Goal: Check status: Check status

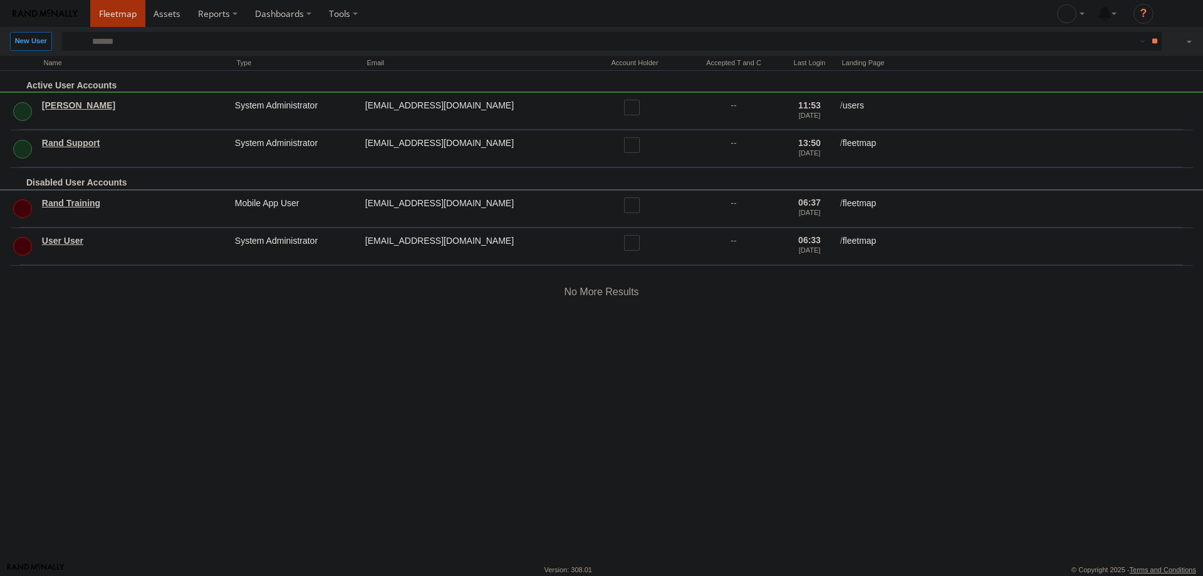
click at [122, 18] on span at bounding box center [118, 14] width 38 height 12
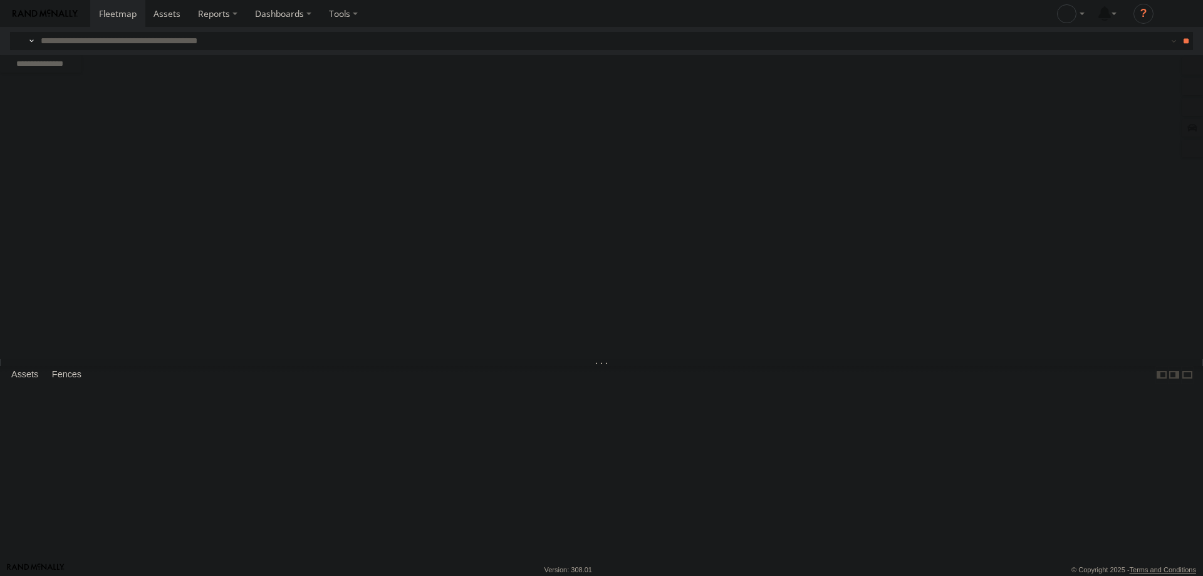
click at [123, 40] on input "text" at bounding box center [593, 41] width 1115 height 18
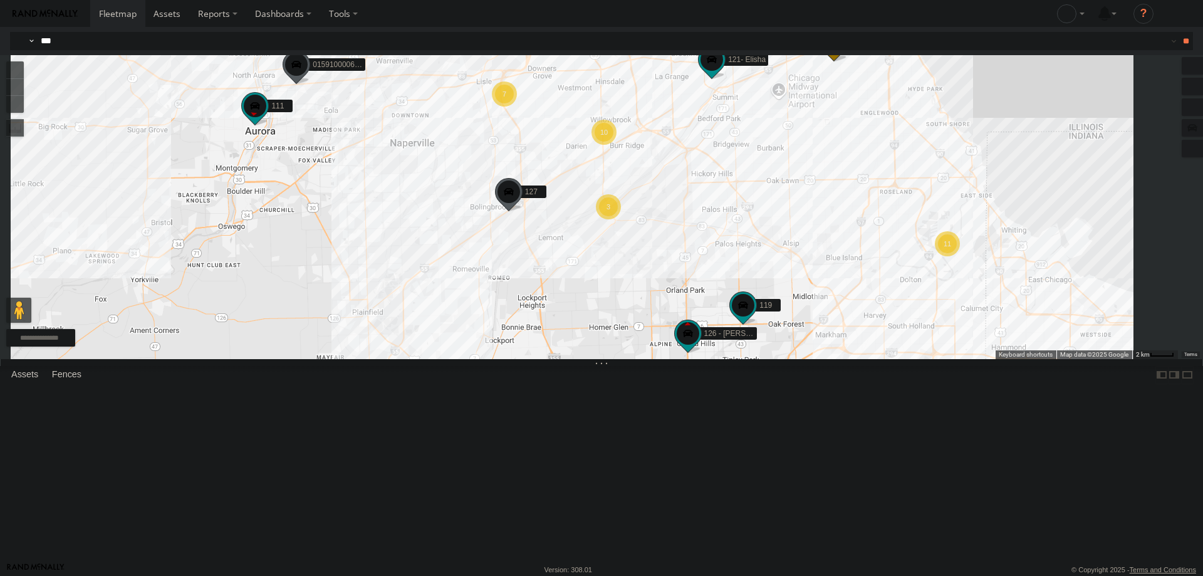
type input "***"
click at [0, 0] on div "121- Elisha" at bounding box center [0, 0] width 0 height 0
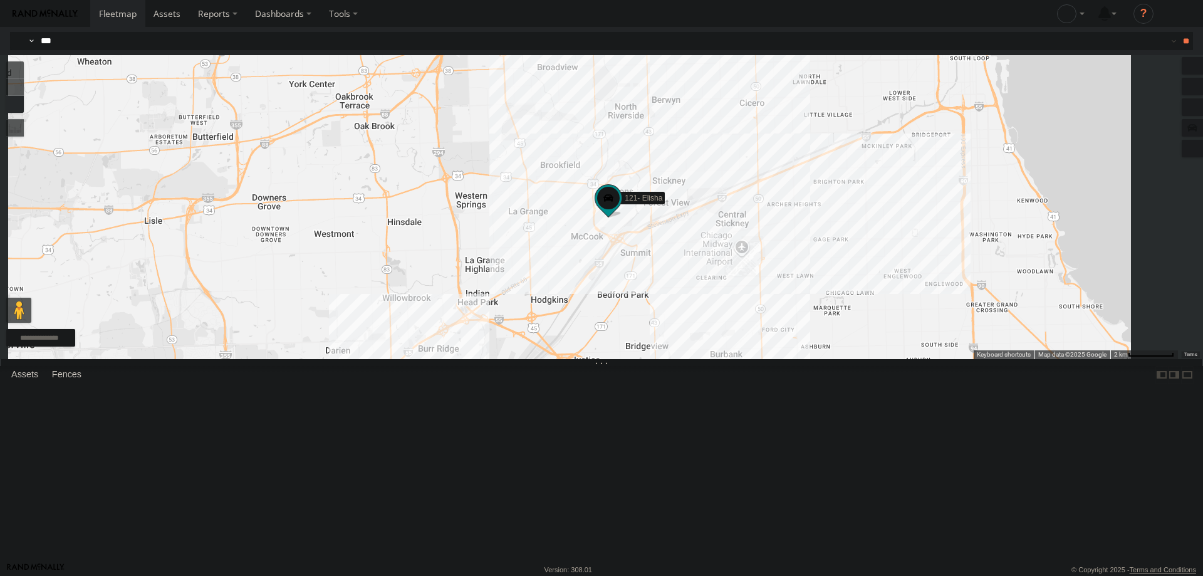
click at [783, 319] on div "121- Elisha" at bounding box center [601, 207] width 1203 height 304
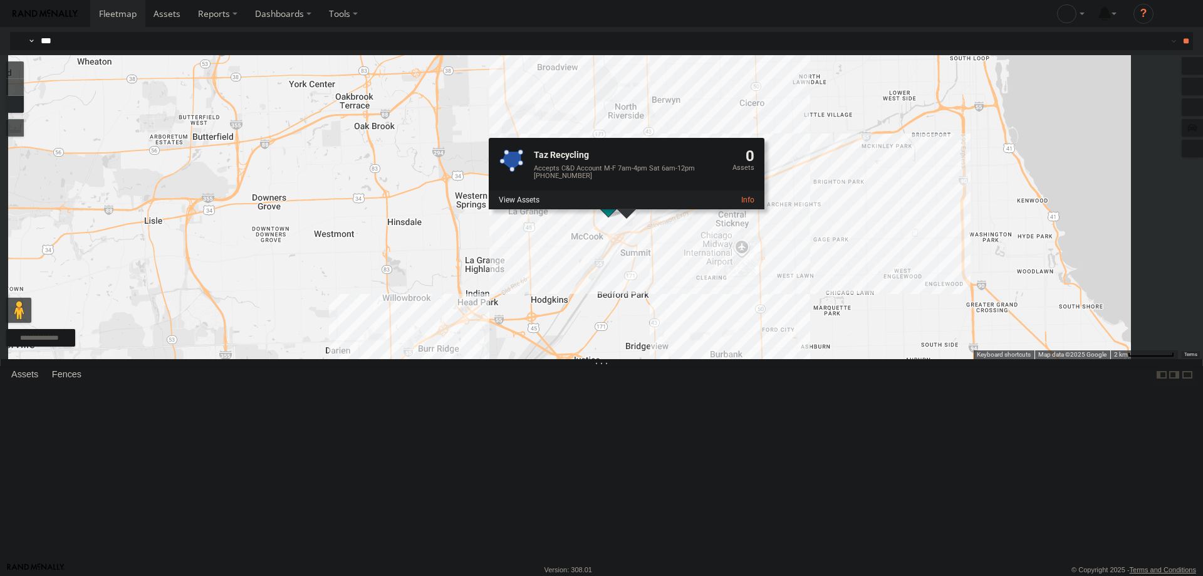
click at [764, 209] on div "Taz Recycling Accepts C&D Account M-F 7am-4pm Sat 6am-12pm 708-924-9750 0" at bounding box center [627, 173] width 276 height 71
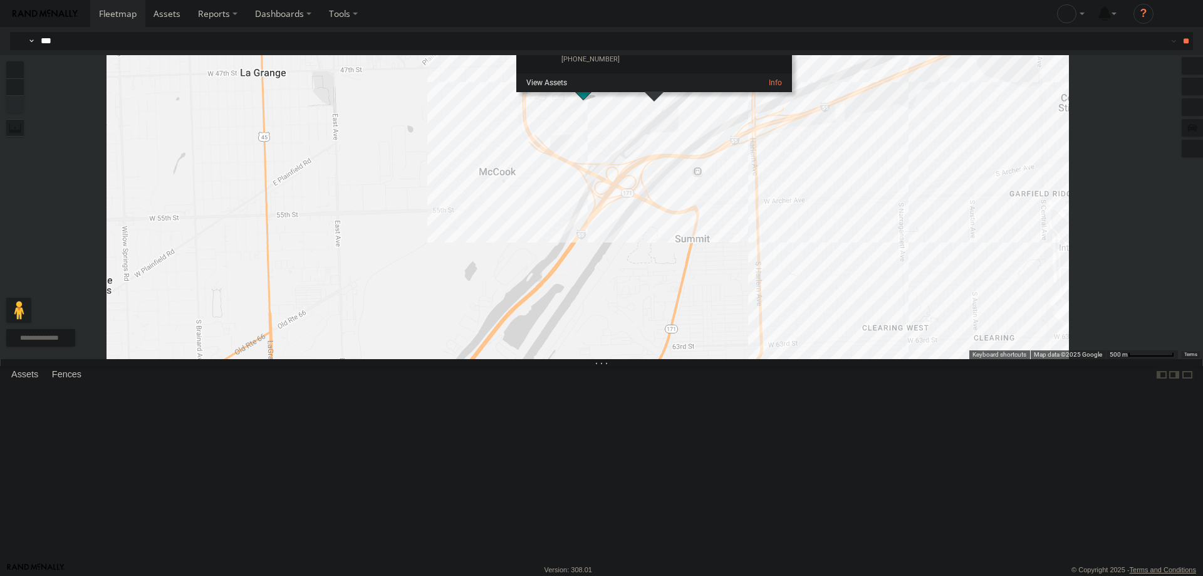
click at [655, 264] on div "121- Elisha Taz Recycling Accepts C&D Account M-F 7am-4pm Sat 6am-12pm 708-924-…" at bounding box center [601, 207] width 1203 height 304
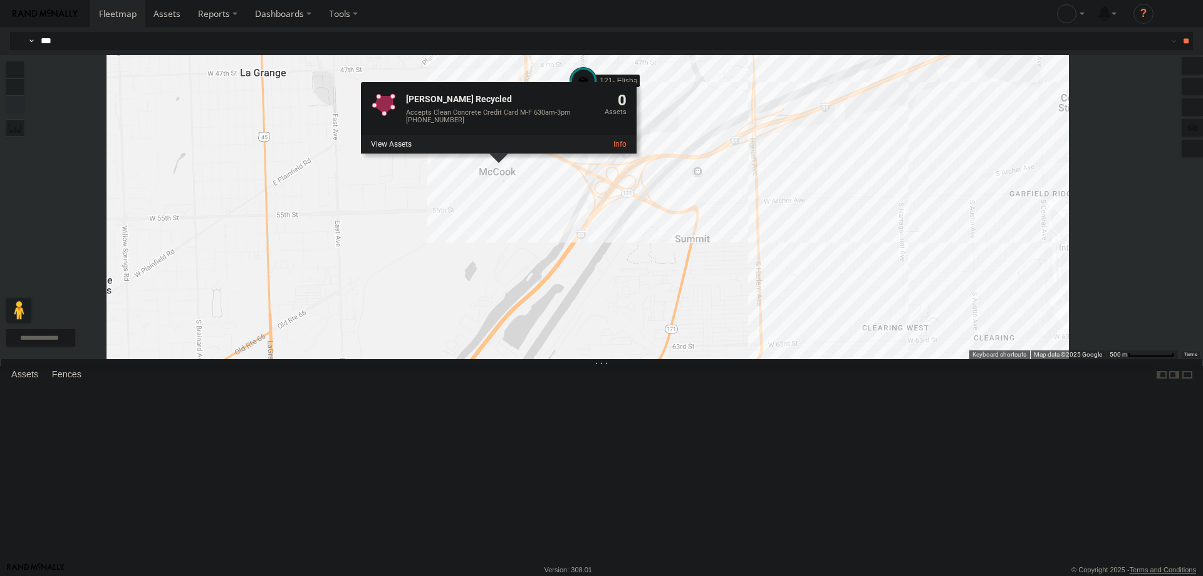
click at [589, 328] on div "121- Elisha McCook Recycled Accepts Clean Concrete Credit Card M-F 630am-3pm 70…" at bounding box center [601, 207] width 1203 height 304
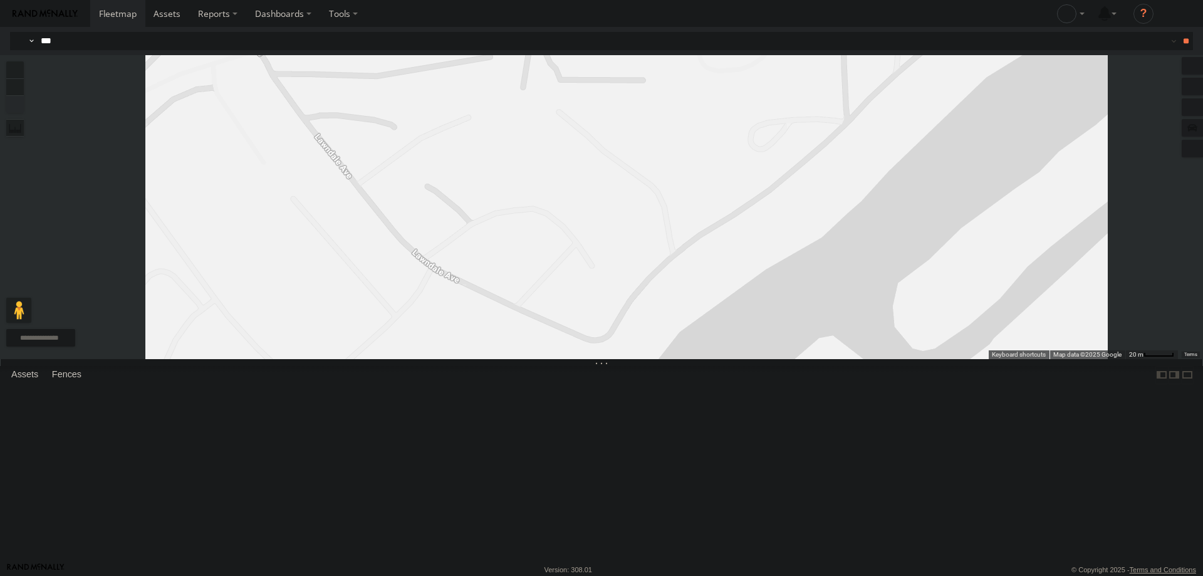
drag, startPoint x: 675, startPoint y: 224, endPoint x: 735, endPoint y: 578, distance: 358.4
click at [735, 575] on html at bounding box center [601, 288] width 1203 height 576
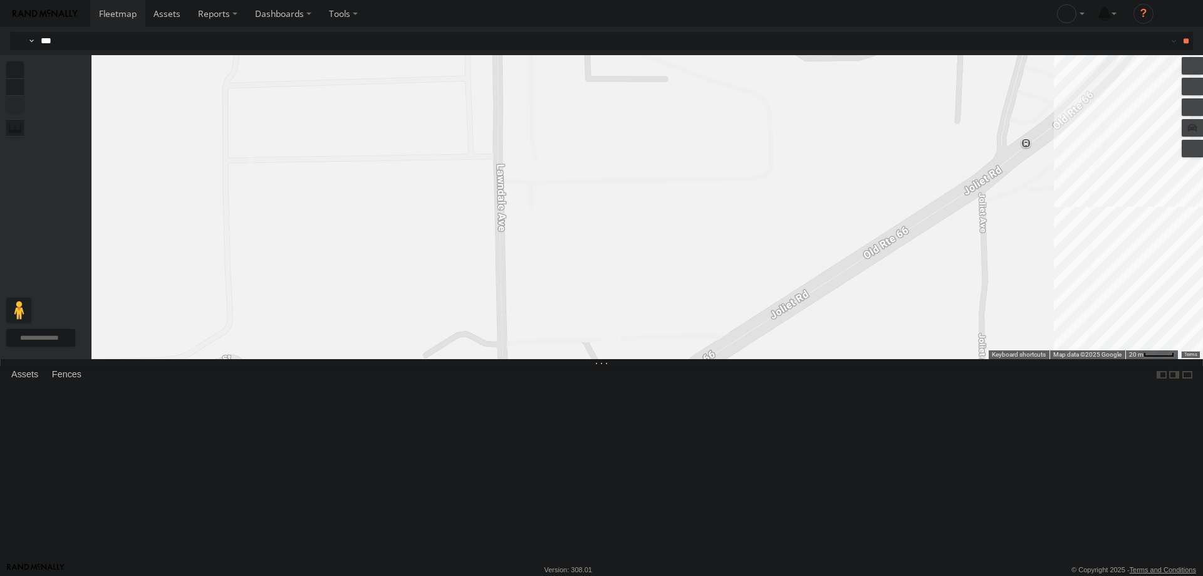
drag, startPoint x: 680, startPoint y: 434, endPoint x: 690, endPoint y: 236, distance: 198.2
click at [699, 304] on div "121- Elisha" at bounding box center [601, 207] width 1203 height 304
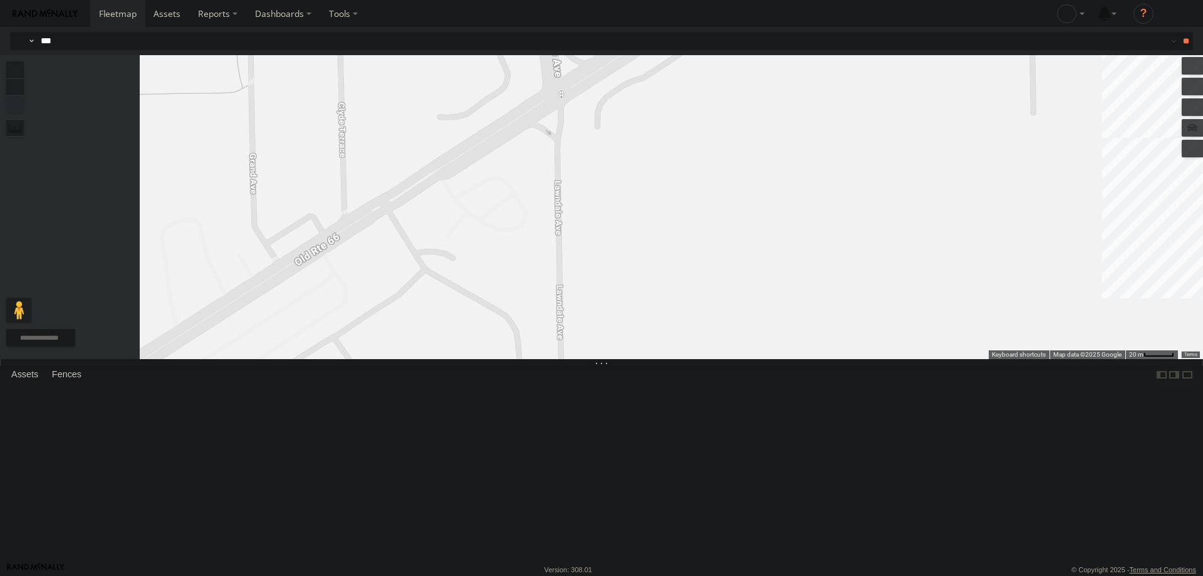
drag, startPoint x: 725, startPoint y: 320, endPoint x: 714, endPoint y: 261, distance: 60.0
click at [715, 261] on div "121- Elisha" at bounding box center [601, 207] width 1203 height 304
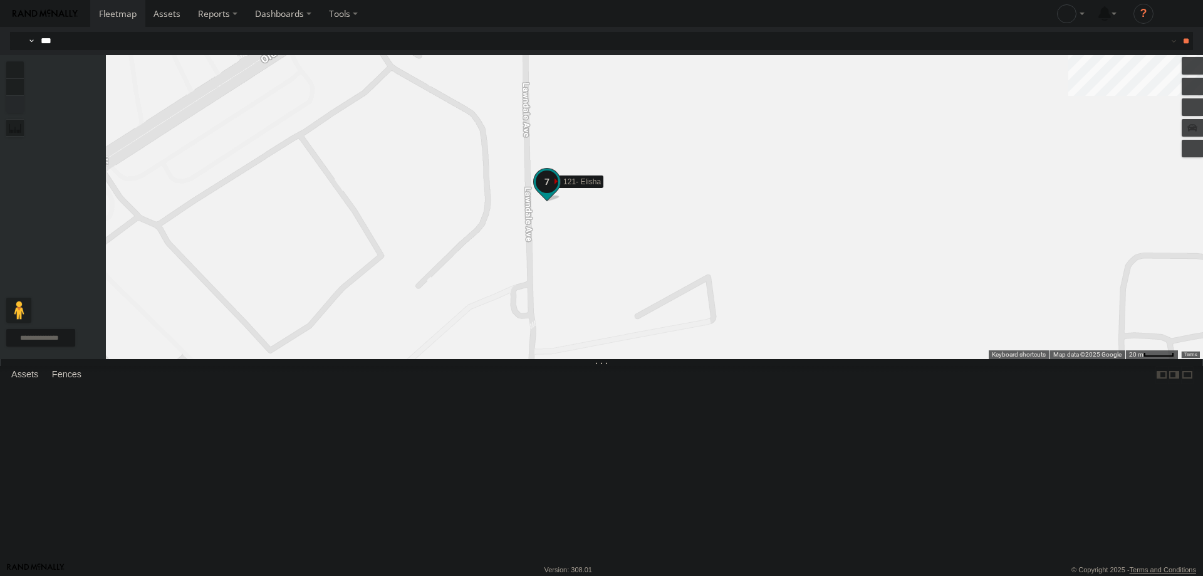
click at [558, 193] on span at bounding box center [547, 181] width 23 height 23
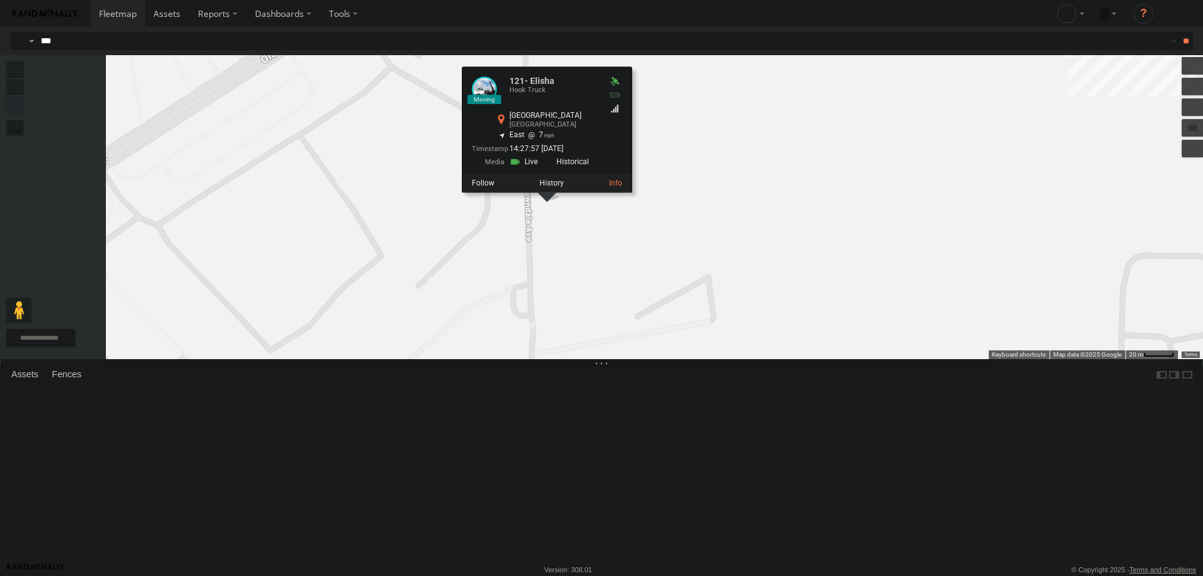
click at [541, 168] on link at bounding box center [525, 162] width 32 height 12
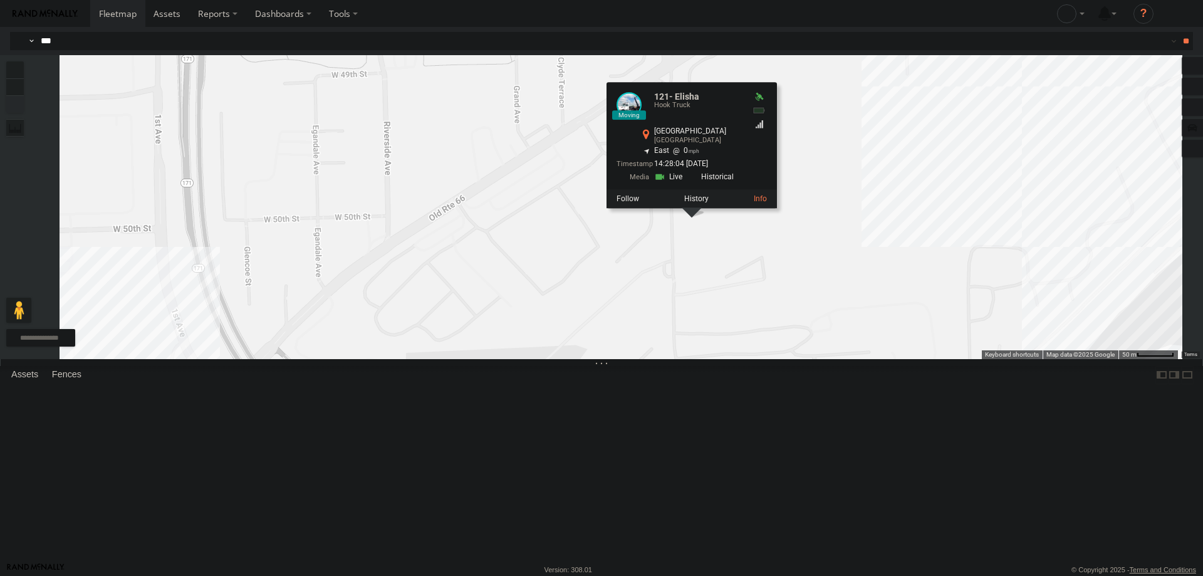
click at [963, 324] on div "121- Elisha 121- Elisha Hook Truck Lawndale Ave La Grange 41.80036 , -87.82487 …" at bounding box center [601, 207] width 1203 height 304
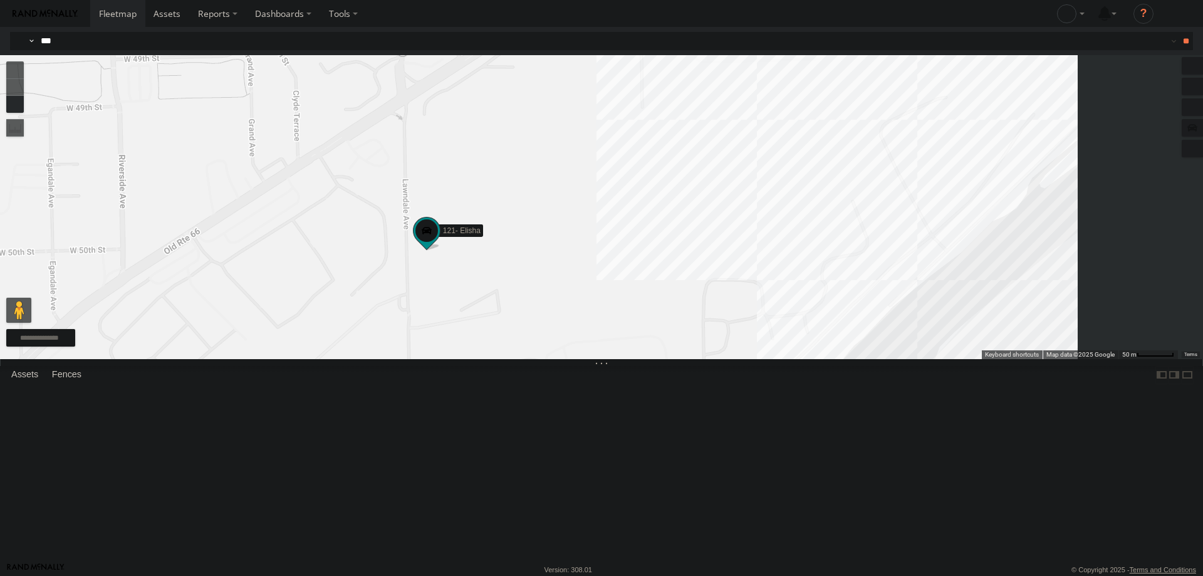
drag, startPoint x: 1007, startPoint y: 328, endPoint x: 735, endPoint y: 361, distance: 273.9
click at [735, 359] on div "121- Elisha" at bounding box center [601, 207] width 1203 height 304
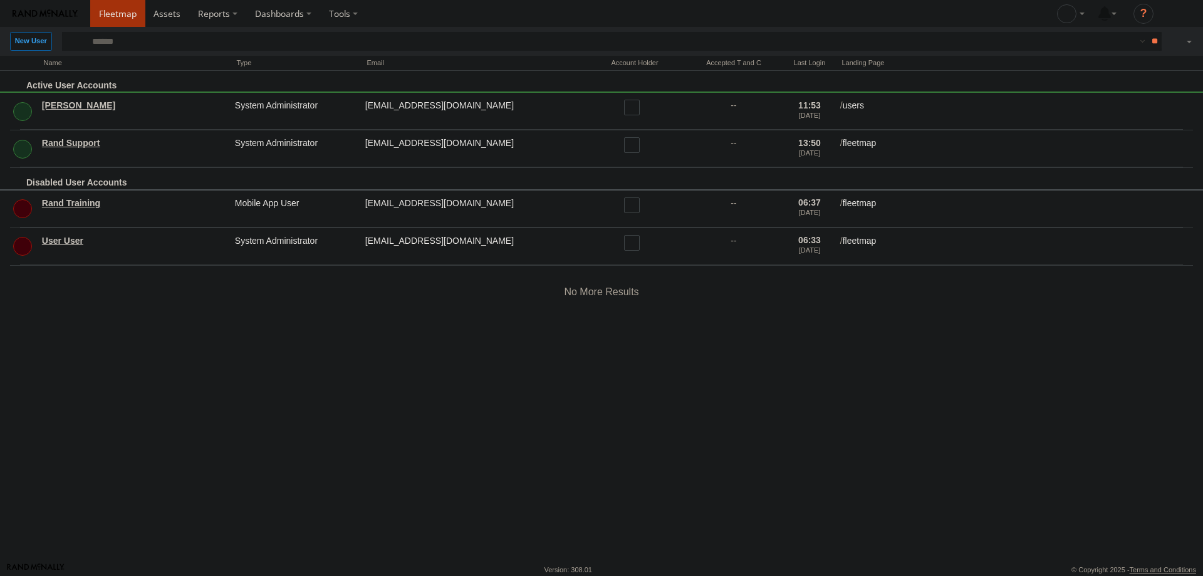
click at [108, 12] on span at bounding box center [118, 14] width 38 height 12
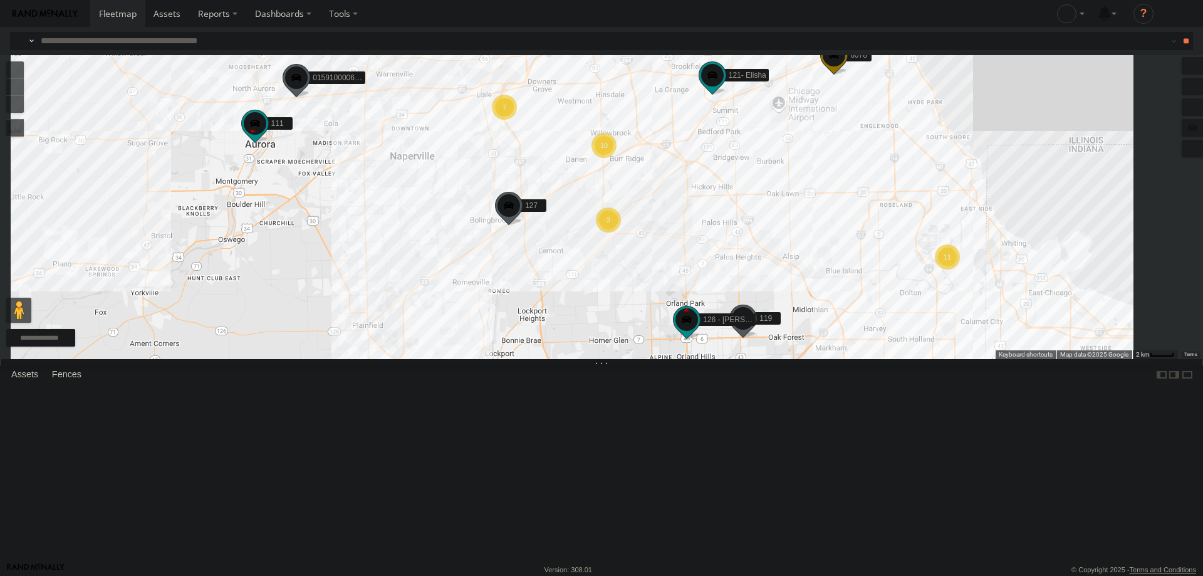
click at [0, 0] on div "121- Elisha" at bounding box center [0, 0] width 0 height 0
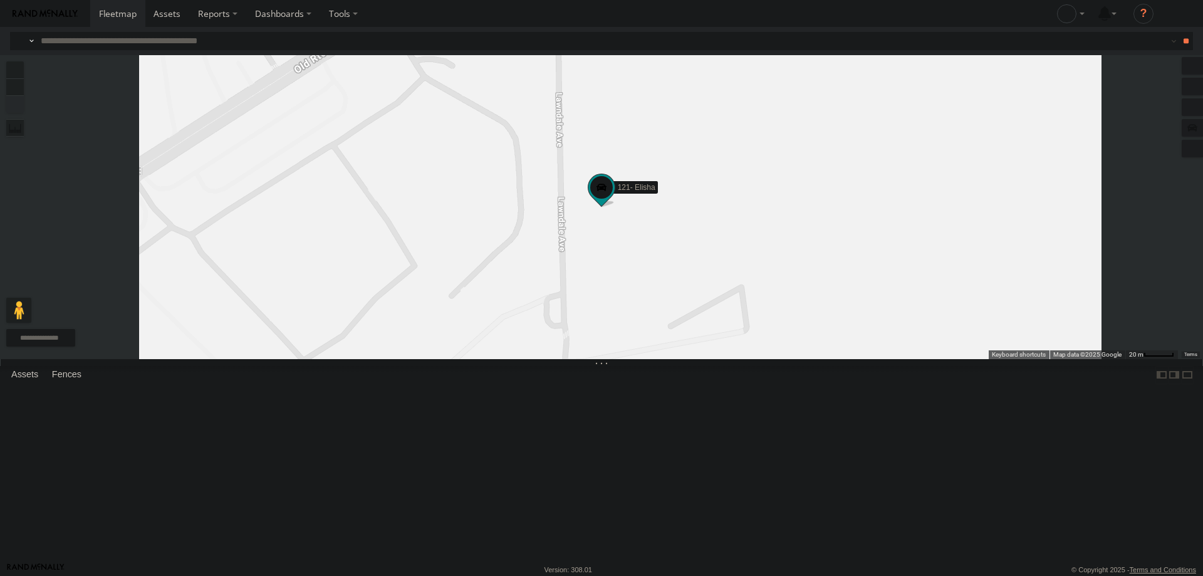
drag, startPoint x: 812, startPoint y: 330, endPoint x: 744, endPoint y: 336, distance: 68.6
click at [744, 336] on div "121- Elisha" at bounding box center [601, 207] width 1203 height 304
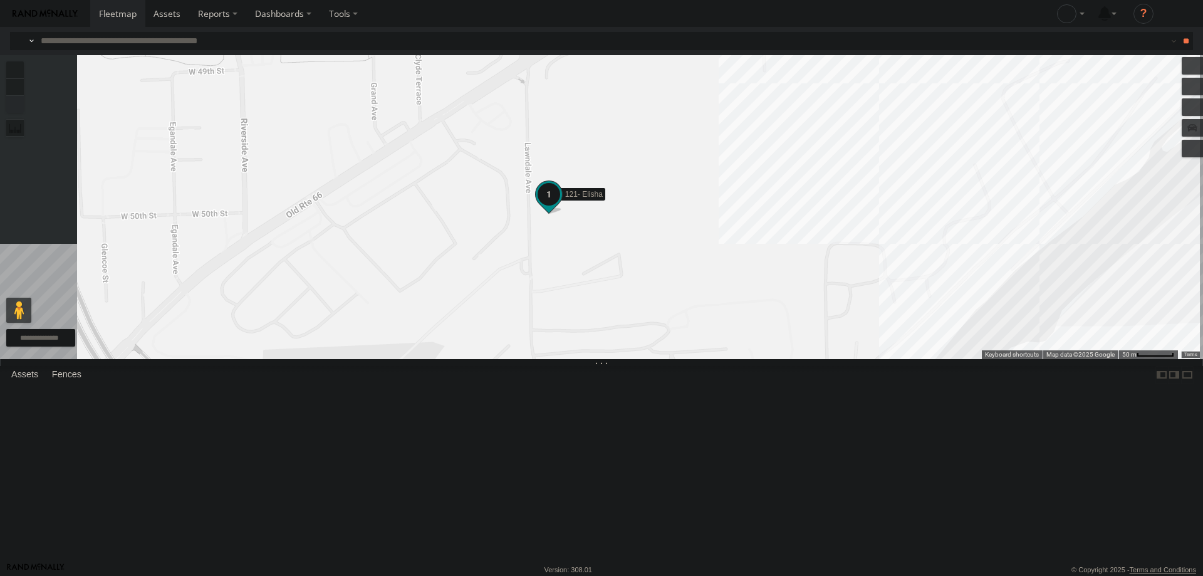
click at [560, 205] on span at bounding box center [548, 194] width 23 height 23
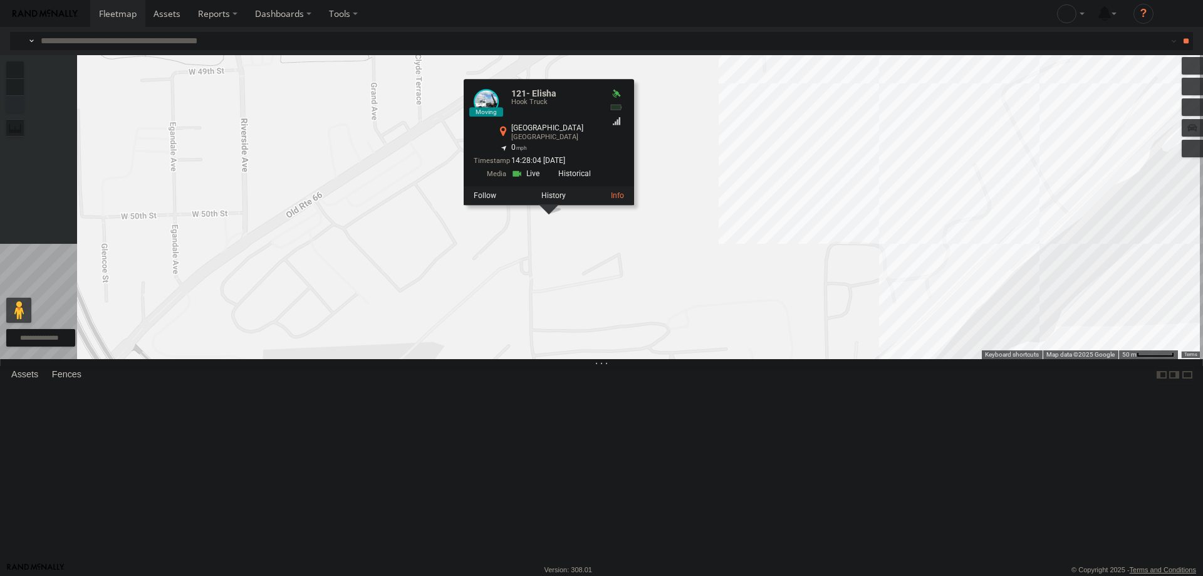
click at [599, 184] on div "121- Elisha Hook Truck Lawndale Ave La Grange 41.80036 , -87.82487 0 14:28:04 0…" at bounding box center [536, 136] width 125 height 95
click at [543, 180] on link at bounding box center [527, 174] width 32 height 12
click at [831, 359] on div "121- Elisha 121- Elisha Hook Truck Lawndale Ave La Grange 41.80036 , -87.82487 …" at bounding box center [601, 207] width 1203 height 304
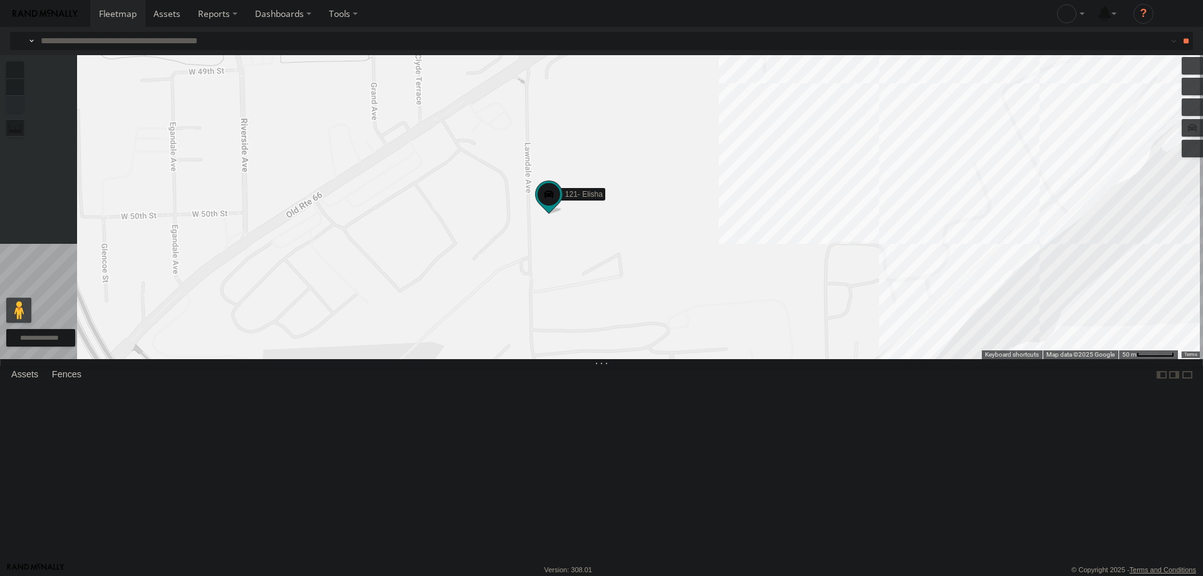
drag, startPoint x: 828, startPoint y: 301, endPoint x: 705, endPoint y: 311, distance: 123.2
click at [705, 311] on div "121- Elisha" at bounding box center [601, 207] width 1203 height 304
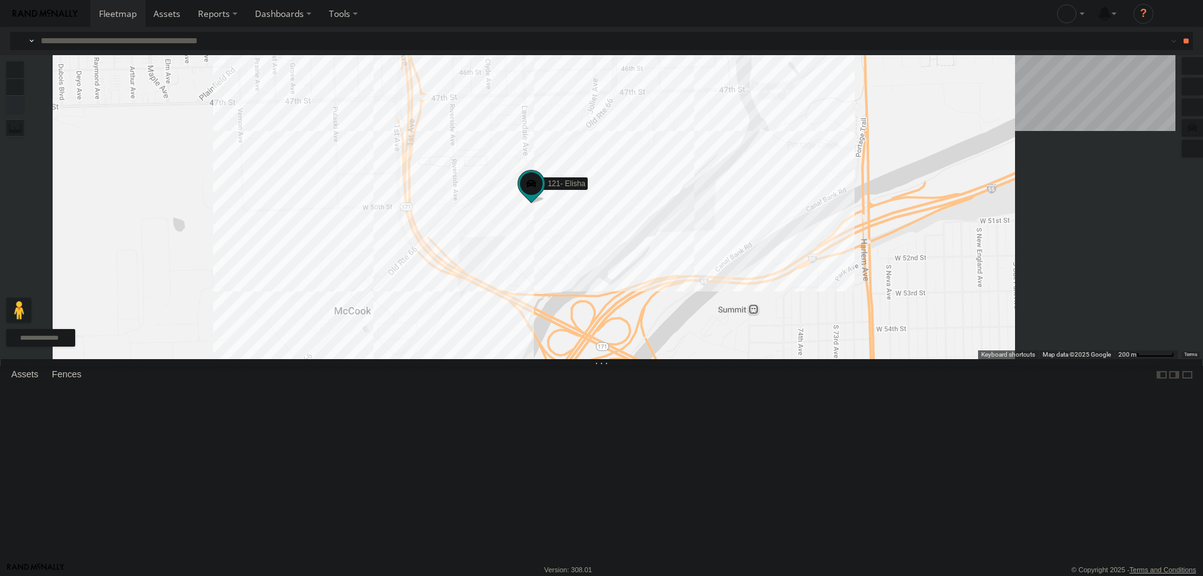
drag, startPoint x: 752, startPoint y: 323, endPoint x: 680, endPoint y: 335, distance: 72.4
click at [680, 335] on div "121- Elisha" at bounding box center [601, 207] width 1203 height 304
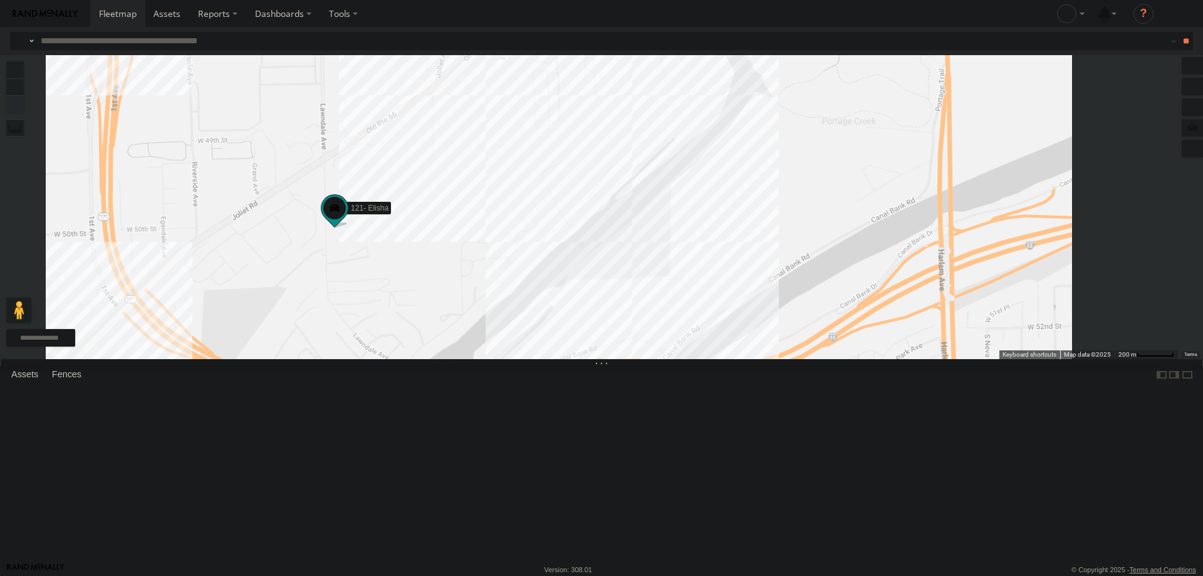
drag, startPoint x: 576, startPoint y: 226, endPoint x: 584, endPoint y: 229, distance: 9.0
click at [584, 229] on div "121- Elisha" at bounding box center [601, 207] width 1203 height 304
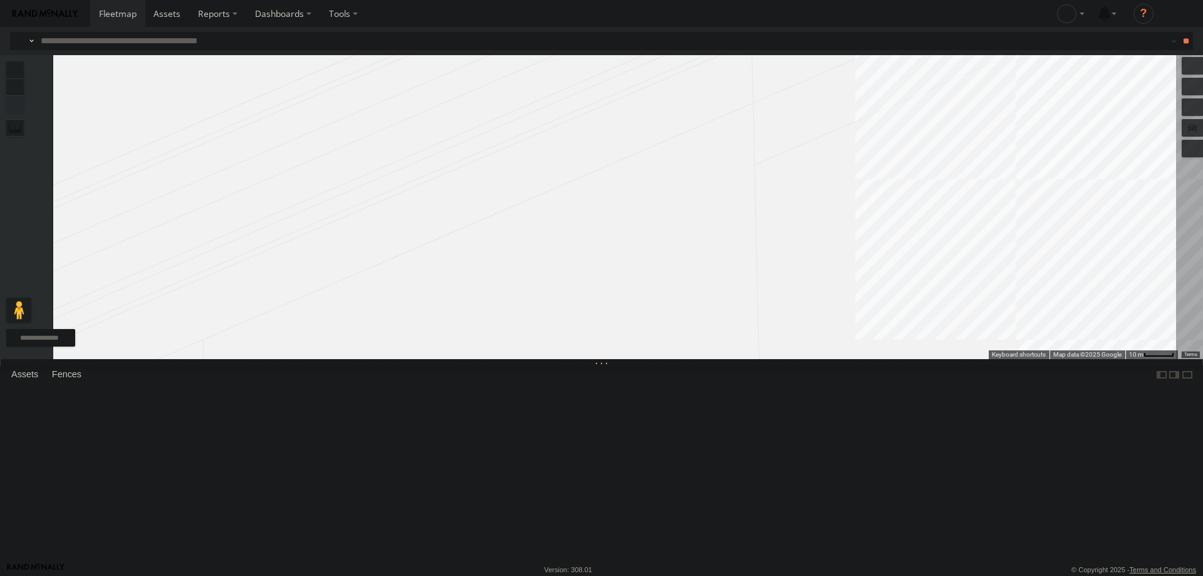
drag, startPoint x: 696, startPoint y: 197, endPoint x: 474, endPoint y: 320, distance: 254.3
click at [440, 325] on div "121- Elisha" at bounding box center [601, 207] width 1203 height 304
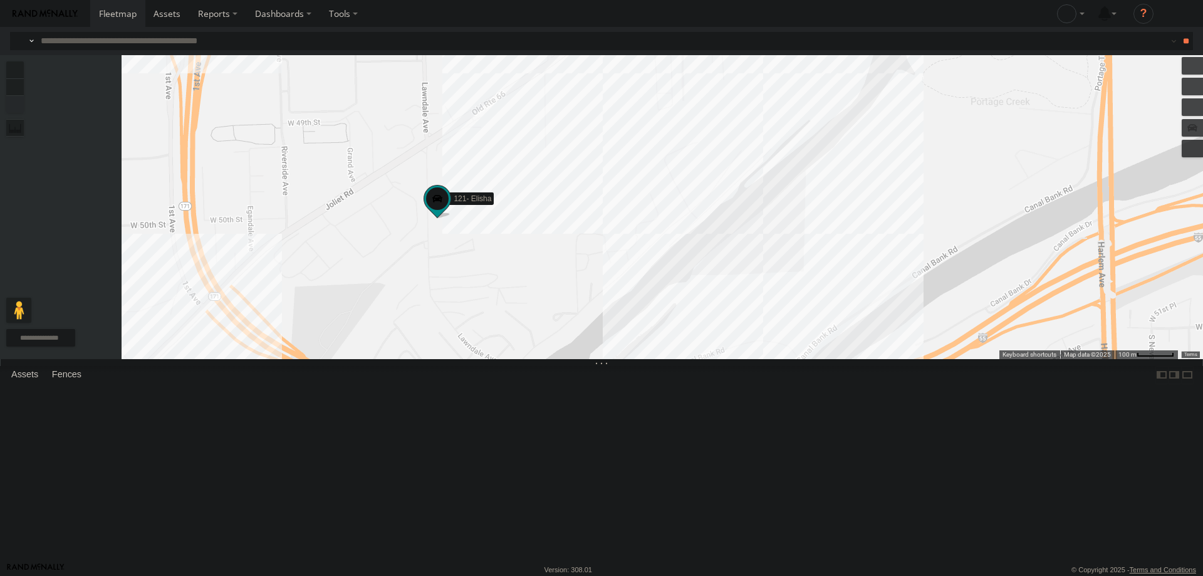
drag, startPoint x: 623, startPoint y: 349, endPoint x: 672, endPoint y: 325, distance: 54.9
click at [689, 325] on div "121- Elisha" at bounding box center [601, 207] width 1203 height 304
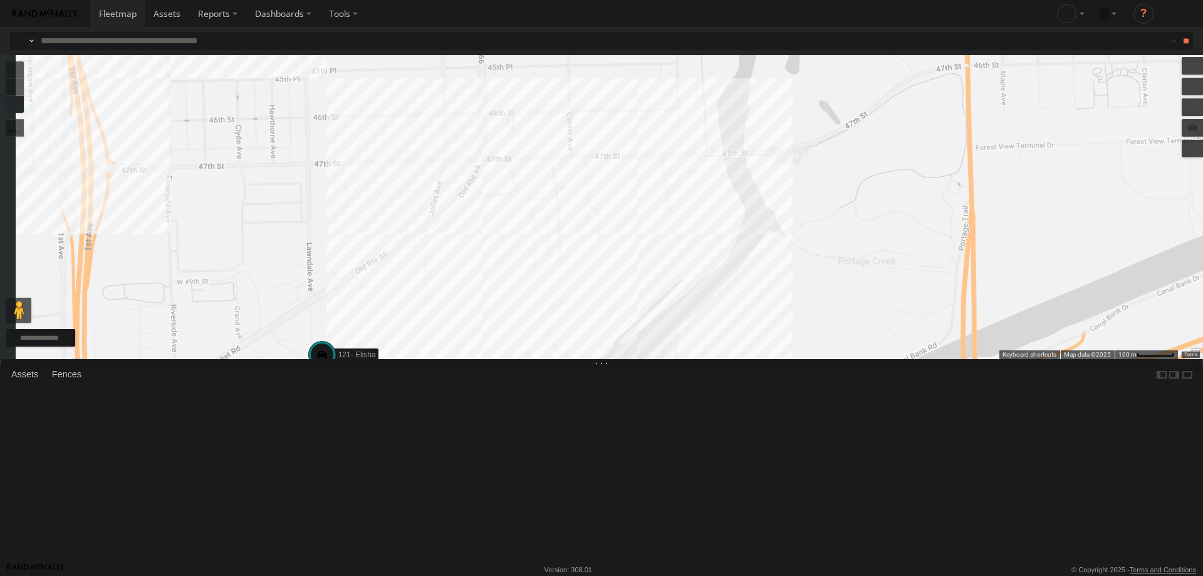
drag, startPoint x: 729, startPoint y: 355, endPoint x: 806, endPoint y: 195, distance: 177.9
click at [806, 195] on div "121- Elisha" at bounding box center [601, 207] width 1203 height 304
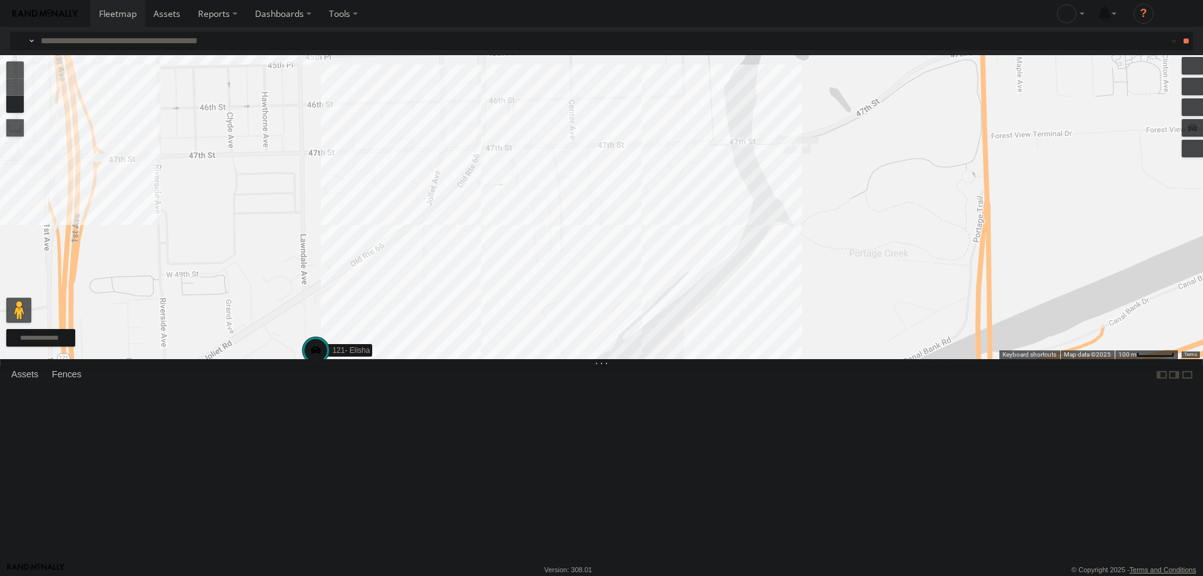
drag, startPoint x: 621, startPoint y: 336, endPoint x: 696, endPoint y: 221, distance: 137.6
click at [696, 221] on div "121- Elisha" at bounding box center [601, 207] width 1203 height 304
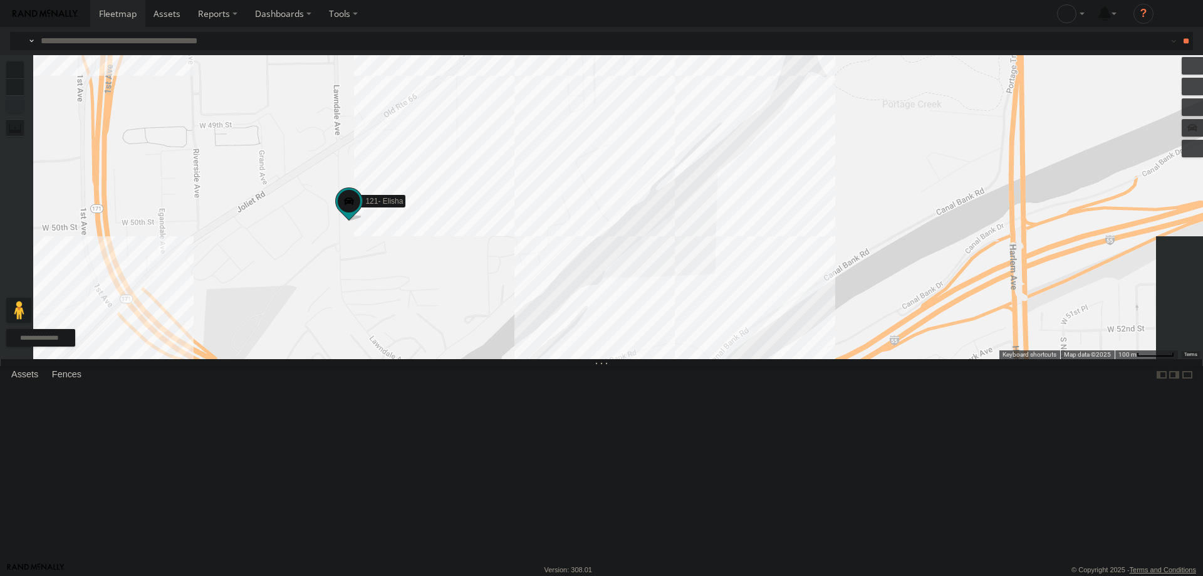
drag, startPoint x: 829, startPoint y: 292, endPoint x: 771, endPoint y: 271, distance: 62.6
click at [771, 271] on div "121- Elisha" at bounding box center [601, 207] width 1203 height 304
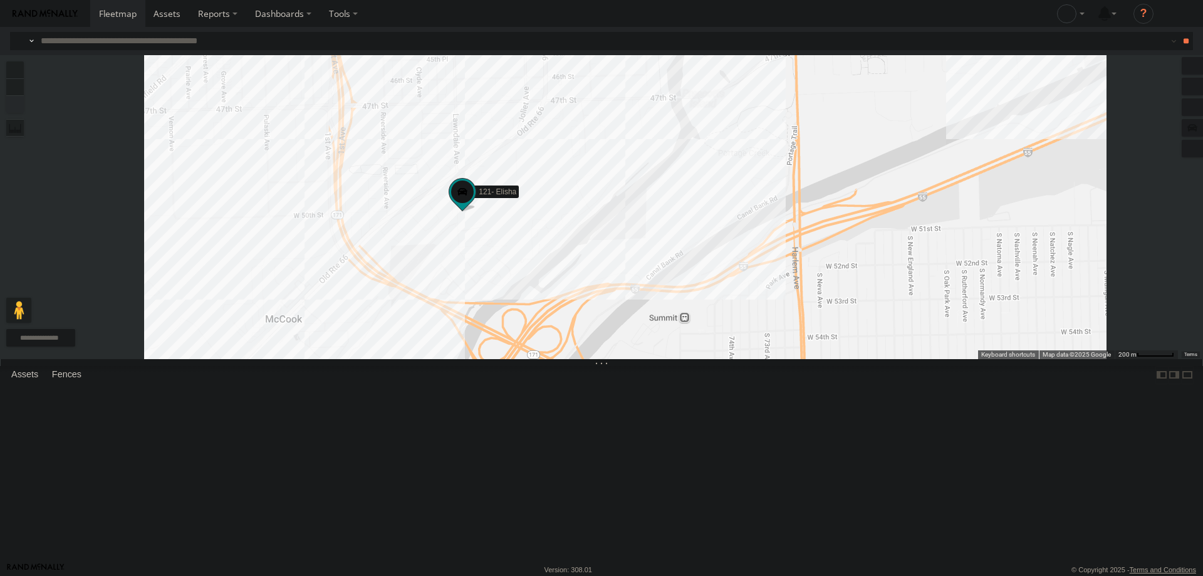
drag, startPoint x: 674, startPoint y: 325, endPoint x: 670, endPoint y: 333, distance: 9.0
click at [670, 333] on div "121- Elisha" at bounding box center [601, 207] width 1203 height 304
click at [474, 203] on span at bounding box center [462, 191] width 23 height 23
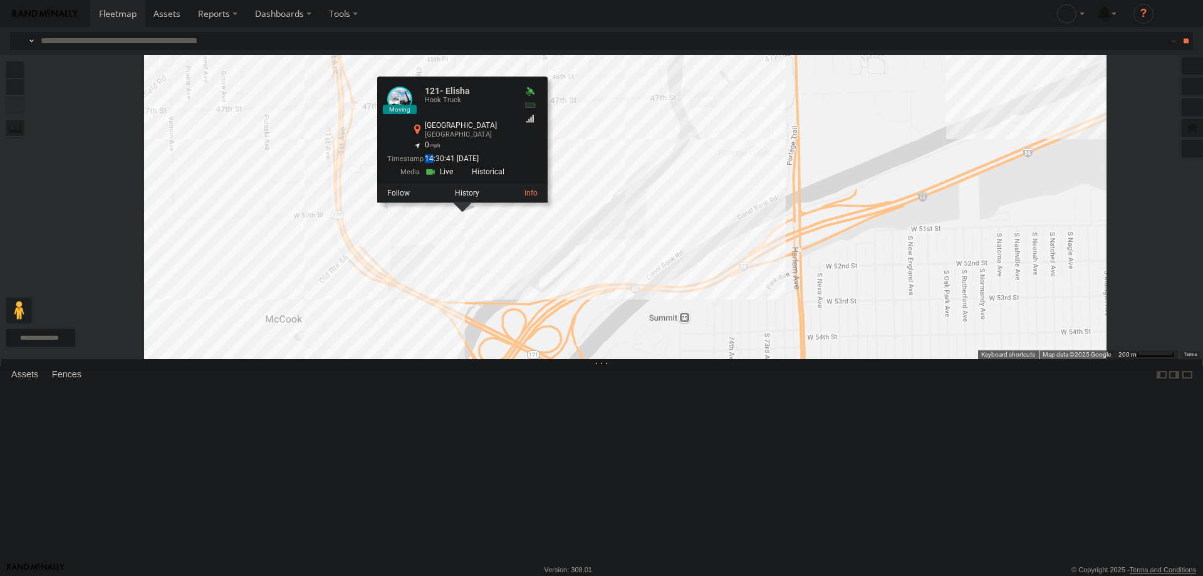
drag, startPoint x: 597, startPoint y: 251, endPoint x: 608, endPoint y: 251, distance: 11.3
click at [512, 181] on div "121- Elisha Hook Truck Lawndale Ave La Grange 41.80036 , -87.82487 0 14:30:41 0…" at bounding box center [449, 133] width 125 height 95
click at [512, 150] on div "0" at bounding box center [461, 146] width 103 height 8
drag, startPoint x: 603, startPoint y: 249, endPoint x: 575, endPoint y: 246, distance: 27.7
click at [512, 150] on div "0" at bounding box center [461, 146] width 103 height 8
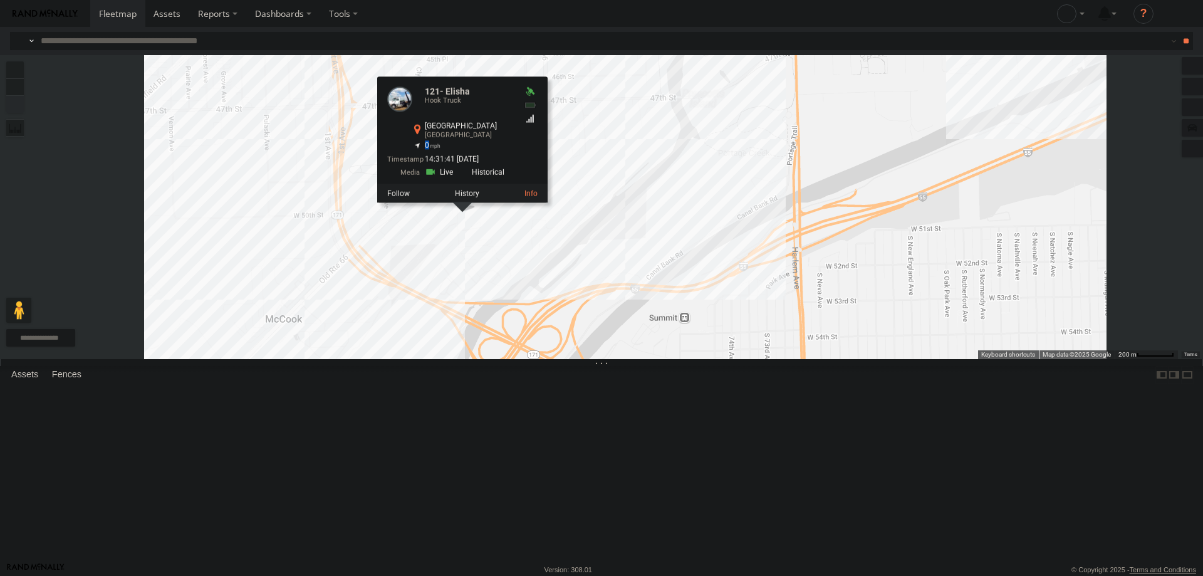
click at [512, 150] on div "0" at bounding box center [461, 146] width 103 height 8
click at [606, 350] on div "121- Elisha 121- Elisha Hook Truck Lawndale Ave La Grange 41.80036 , -87.82487 …" at bounding box center [601, 207] width 1203 height 304
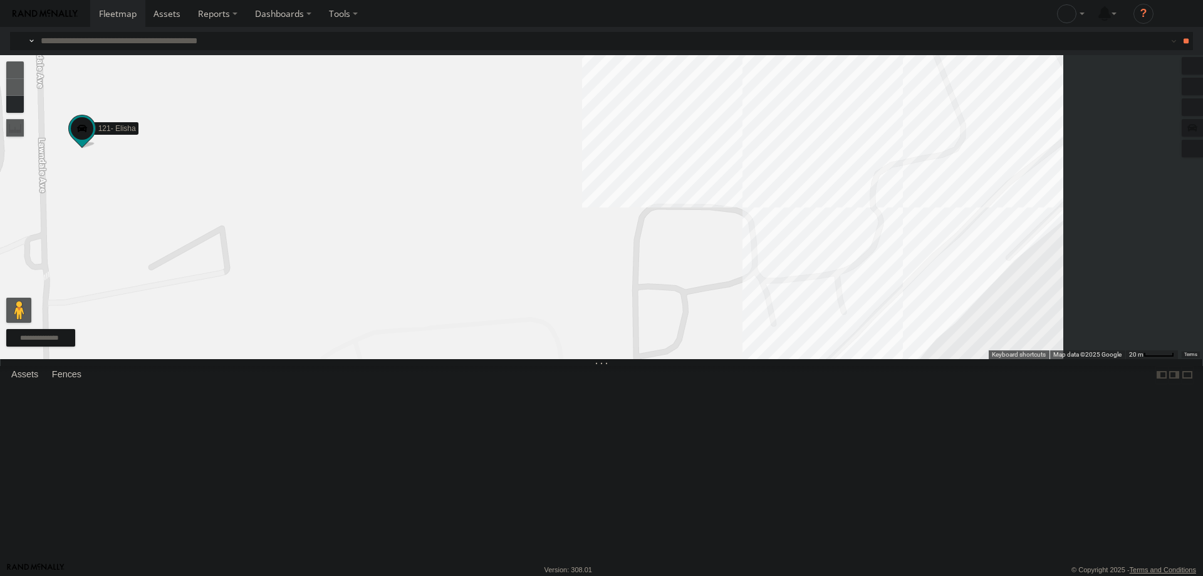
drag, startPoint x: 844, startPoint y: 286, endPoint x: 601, endPoint y: 266, distance: 243.9
click at [601, 266] on div "121- Elisha" at bounding box center [601, 207] width 1203 height 304
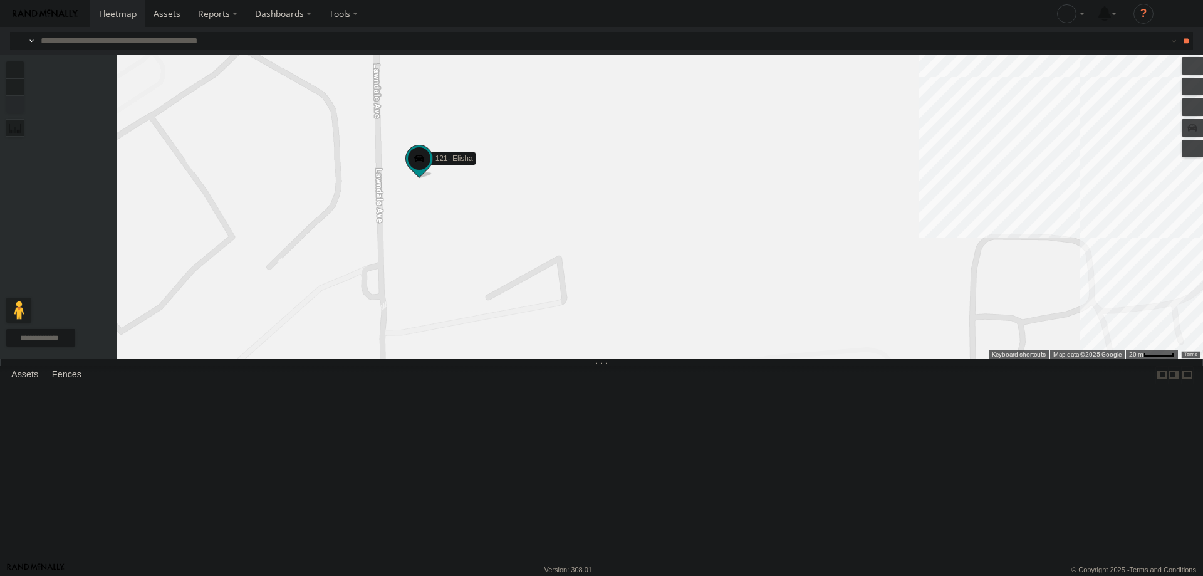
drag, startPoint x: 601, startPoint y: 266, endPoint x: 943, endPoint y: 297, distance: 343.5
click at [943, 297] on div "121- Elisha" at bounding box center [601, 207] width 1203 height 304
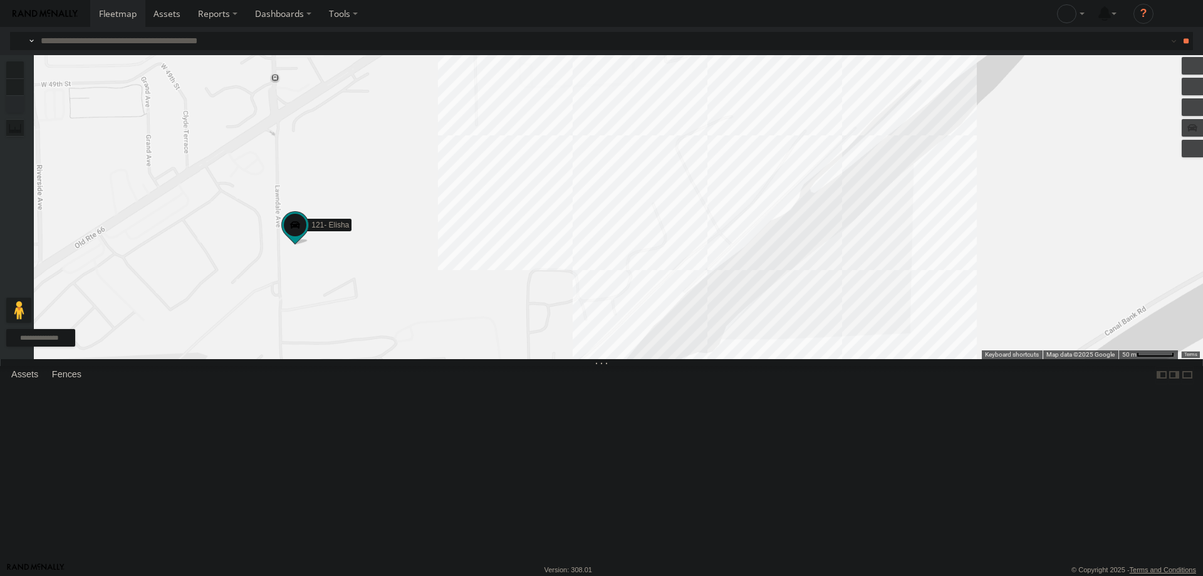
drag, startPoint x: 650, startPoint y: 347, endPoint x: 790, endPoint y: 369, distance: 141.4
click at [790, 359] on div "121- Elisha" at bounding box center [601, 207] width 1203 height 304
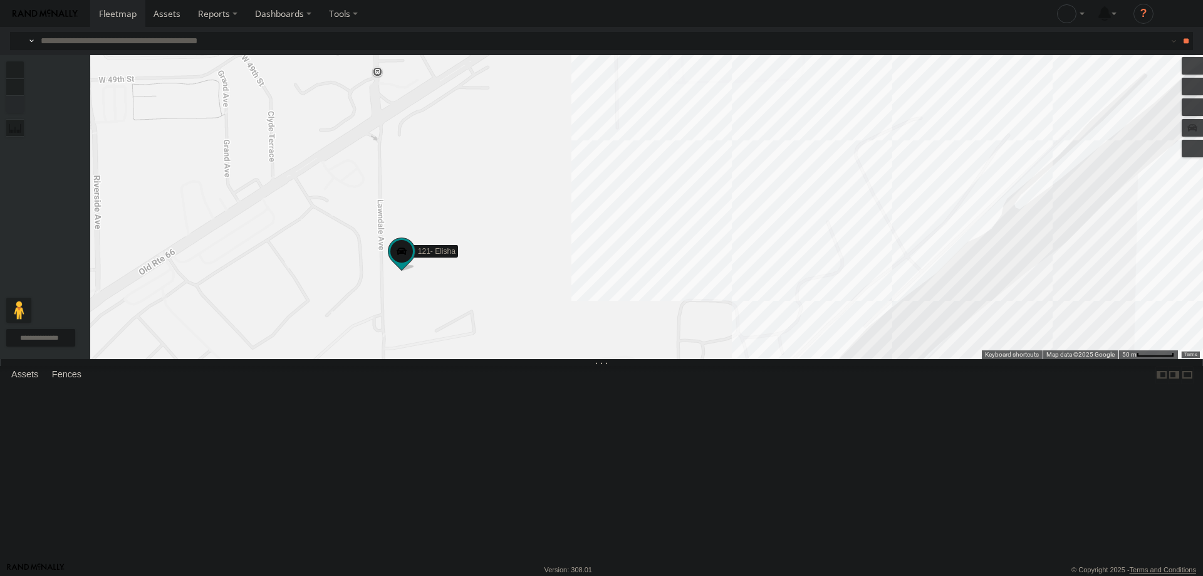
drag, startPoint x: 502, startPoint y: 371, endPoint x: 905, endPoint y: 385, distance: 403.1
click at [579, 359] on div "121- Elisha" at bounding box center [601, 207] width 1203 height 304
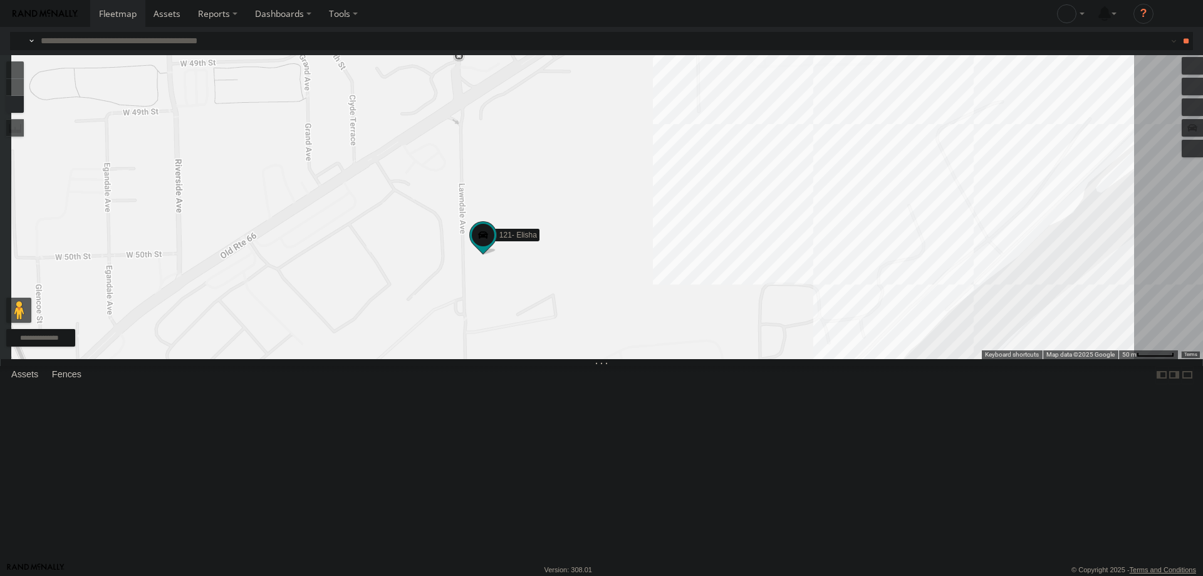
drag, startPoint x: 575, startPoint y: 378, endPoint x: 594, endPoint y: 376, distance: 19.0
click at [594, 359] on div "121- Elisha" at bounding box center [601, 207] width 1203 height 304
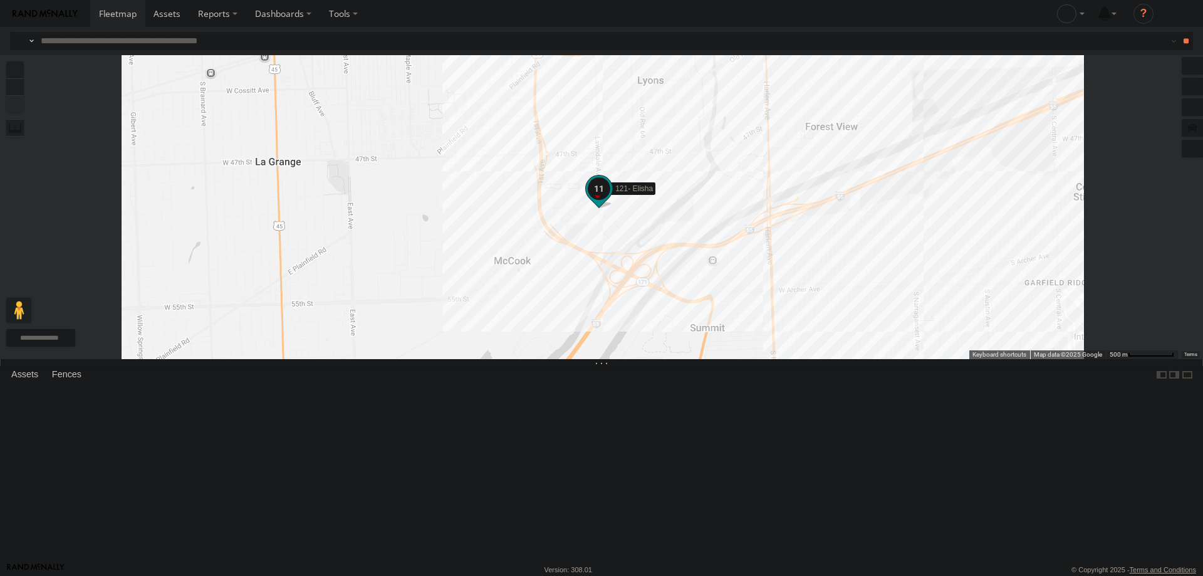
click at [610, 200] on span at bounding box center [599, 188] width 23 height 23
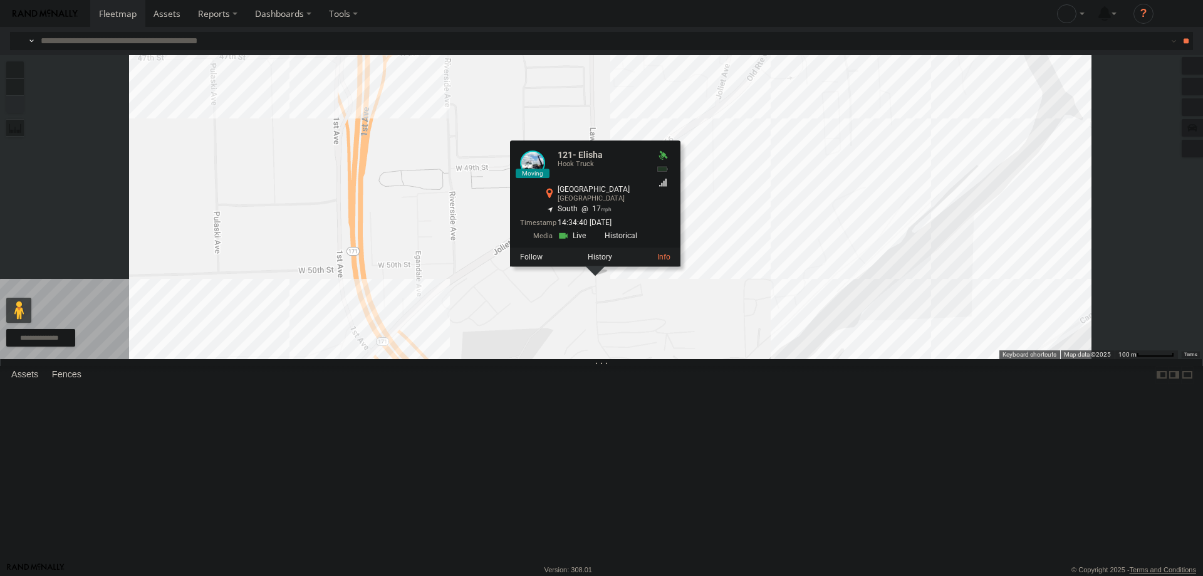
drag, startPoint x: 764, startPoint y: 308, endPoint x: 764, endPoint y: 400, distance: 92.7
click at [764, 359] on div "121- Elisha 121- Elisha Hook Truck Lawndale Ave La Grange 41.80006 , -87.82523 …" at bounding box center [601, 207] width 1203 height 304
click at [604, 314] on div "121- Elisha 121- Elisha Hook Truck Lawndale Ave La Grange 41.80006 , -87.82523 …" at bounding box center [601, 207] width 1203 height 304
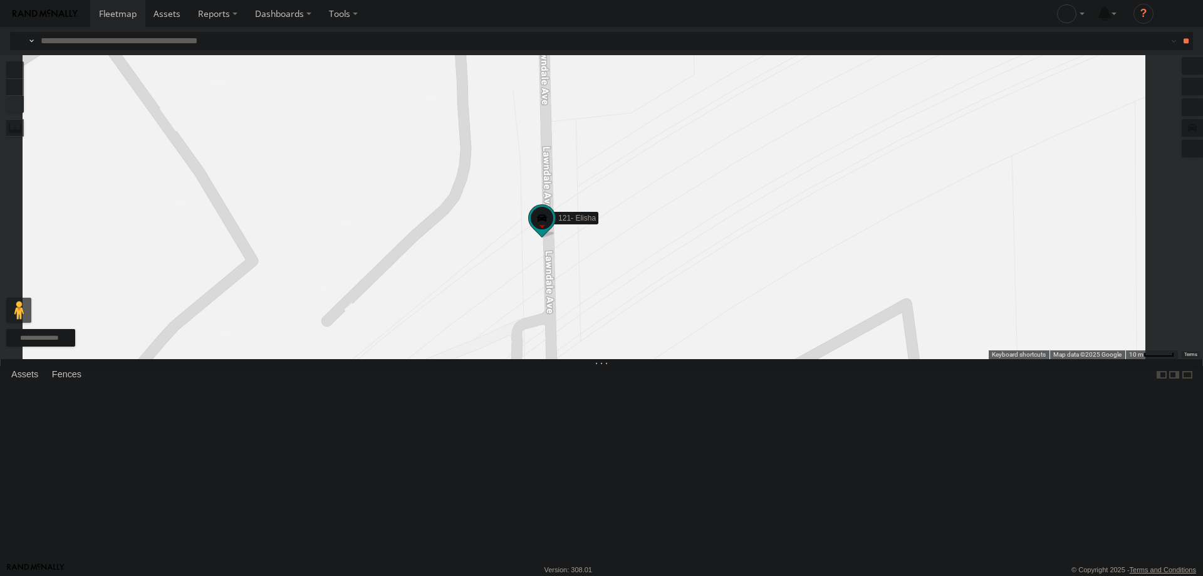
drag, startPoint x: 738, startPoint y: 378, endPoint x: 765, endPoint y: 361, distance: 31.5
click at [765, 359] on div "121- Elisha" at bounding box center [601, 207] width 1203 height 304
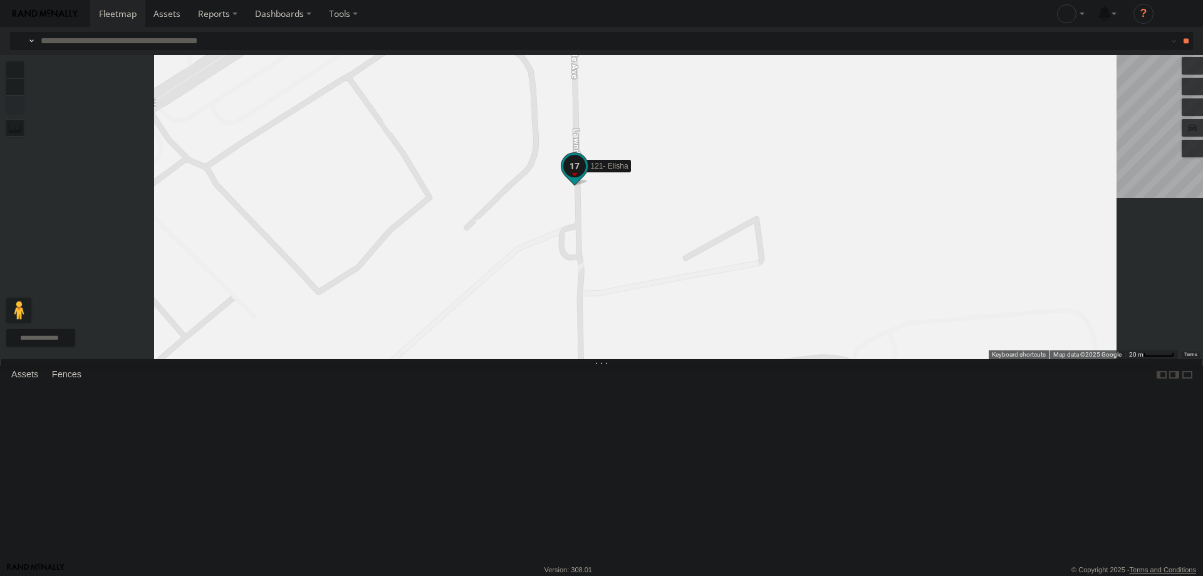
click at [586, 177] on span at bounding box center [574, 166] width 23 height 23
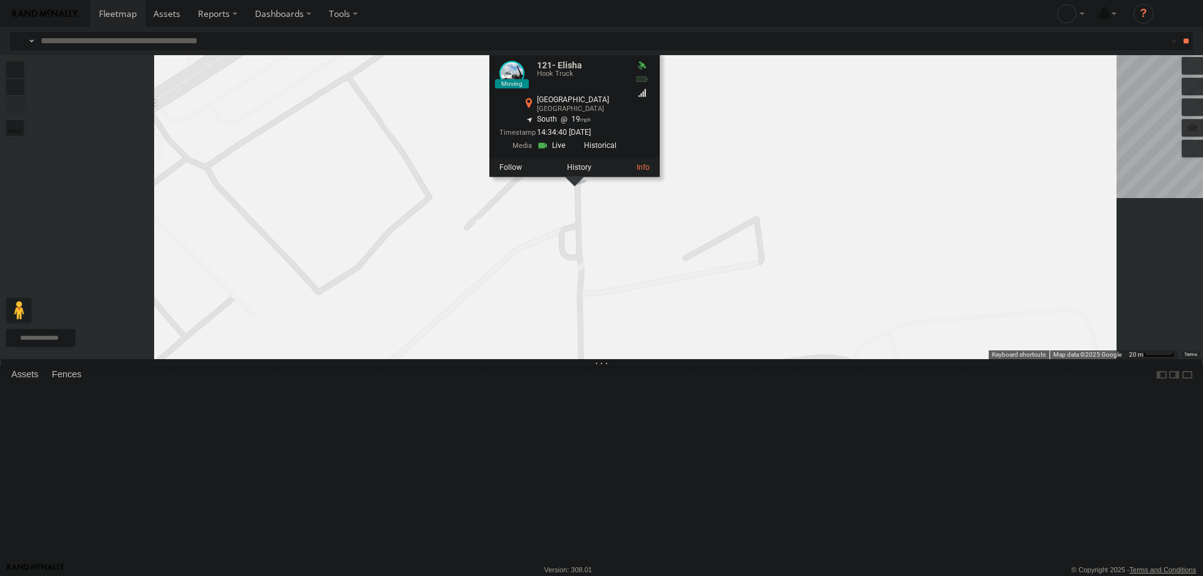
click at [569, 152] on link at bounding box center [553, 146] width 32 height 12
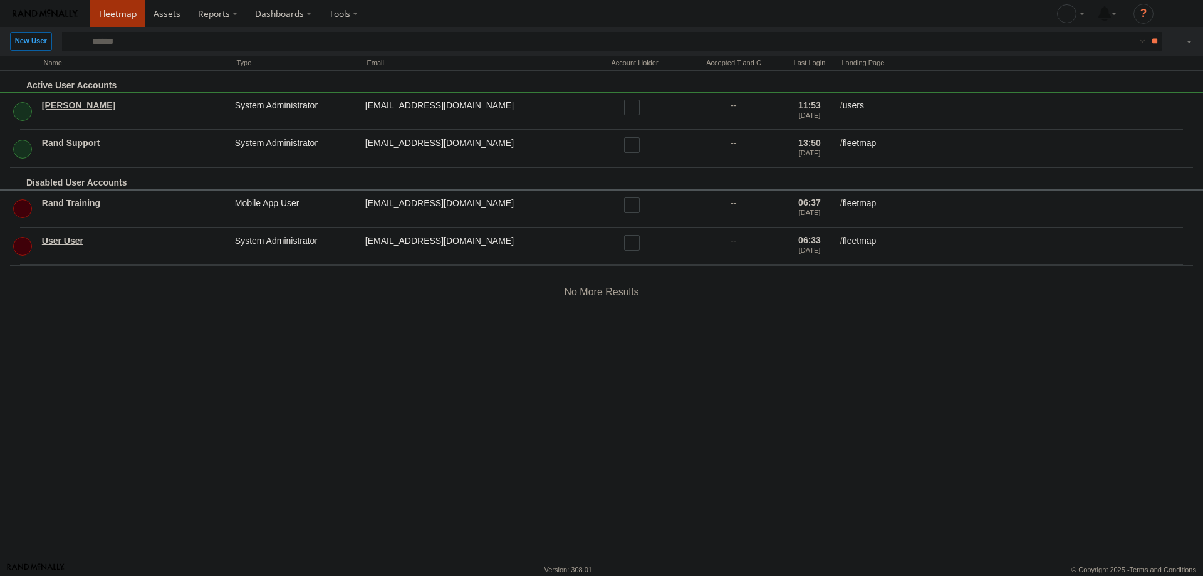
click at [111, 12] on span at bounding box center [118, 14] width 38 height 12
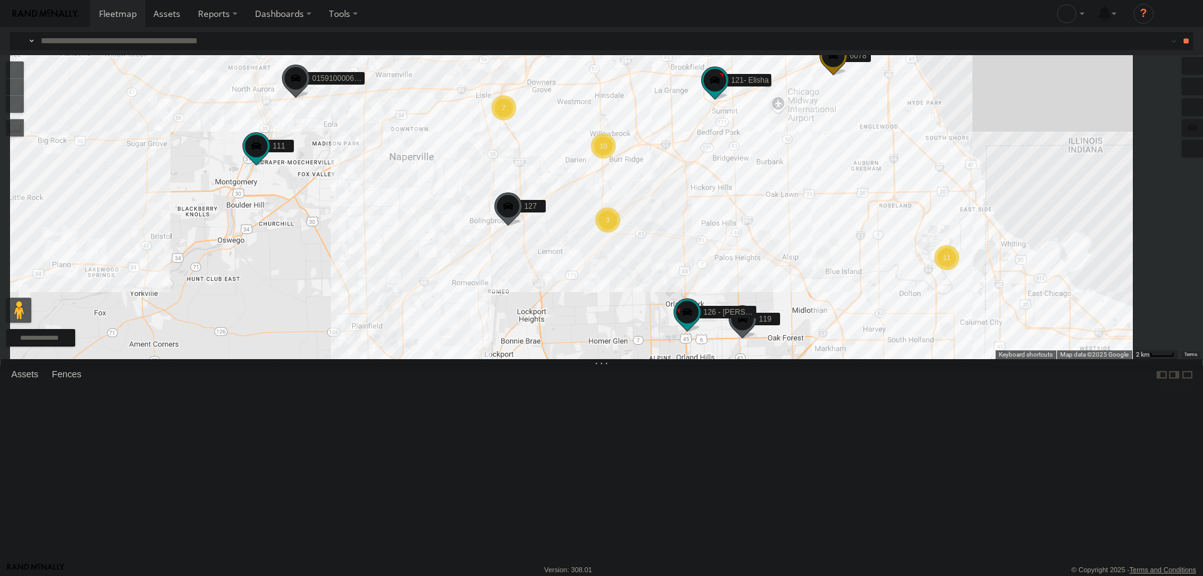
click at [0, 0] on div at bounding box center [0, 0] width 0 height 0
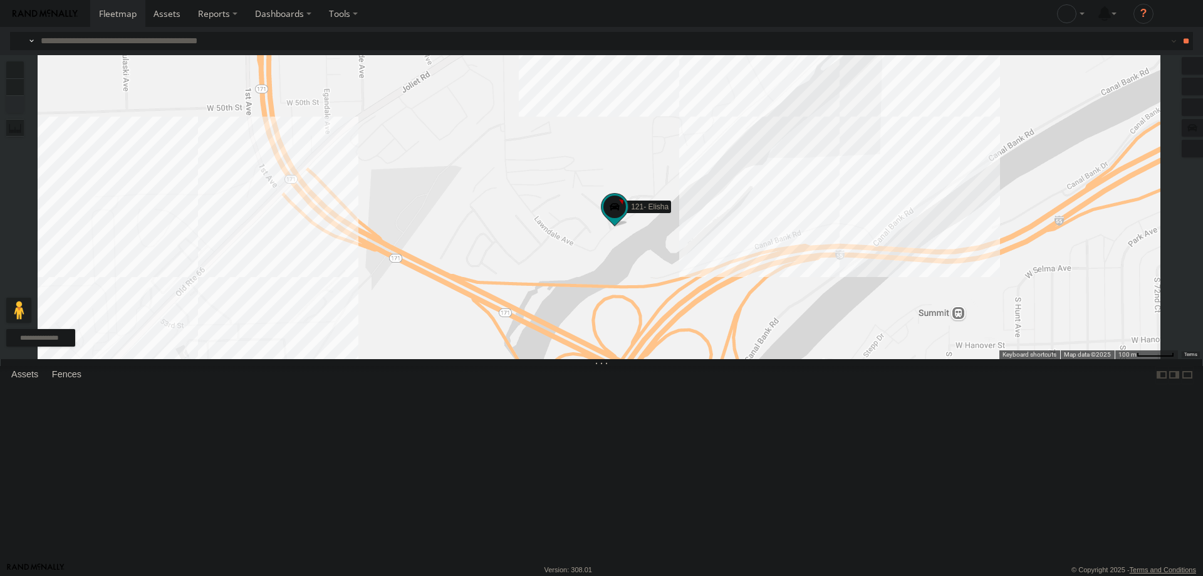
drag, startPoint x: 884, startPoint y: 281, endPoint x: 789, endPoint y: 376, distance: 134.2
click at [789, 359] on div "121- Elisha" at bounding box center [601, 207] width 1203 height 304
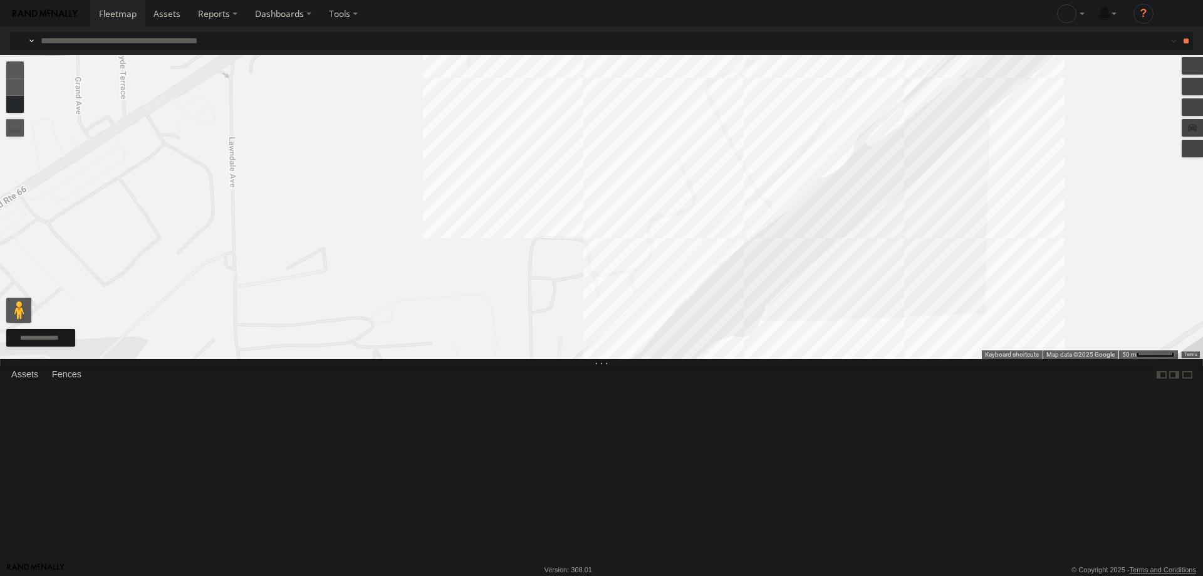
drag, startPoint x: 971, startPoint y: 264, endPoint x: 894, endPoint y: 355, distance: 119.6
click at [894, 355] on div "121- Elisha" at bounding box center [601, 207] width 1203 height 304
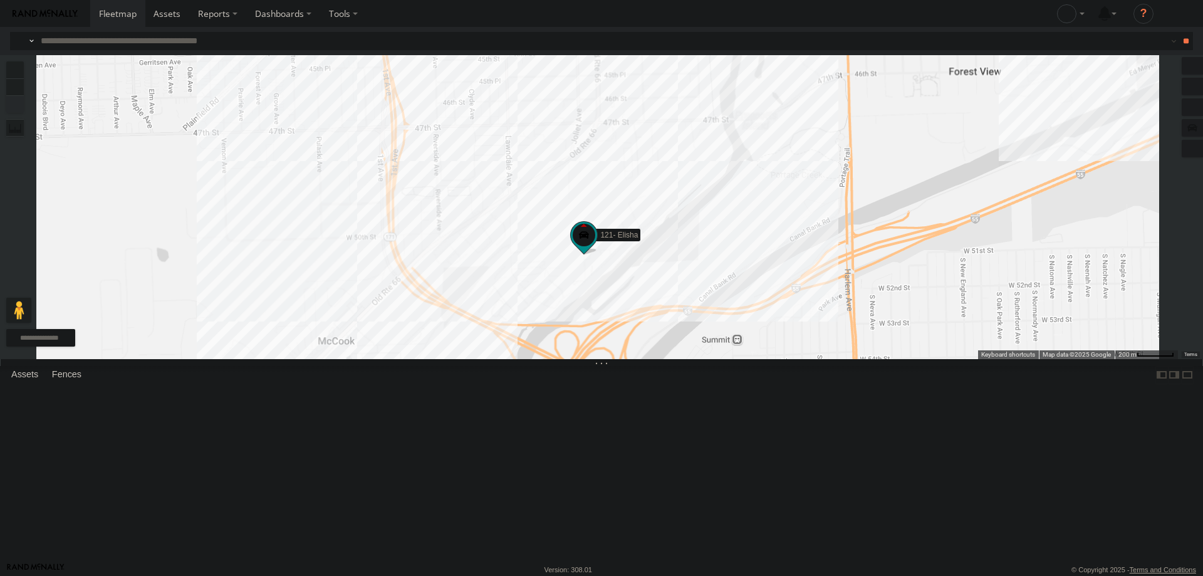
drag, startPoint x: 767, startPoint y: 388, endPoint x: 819, endPoint y: 384, distance: 51.6
click at [819, 359] on div "121- Elisha" at bounding box center [601, 207] width 1203 height 304
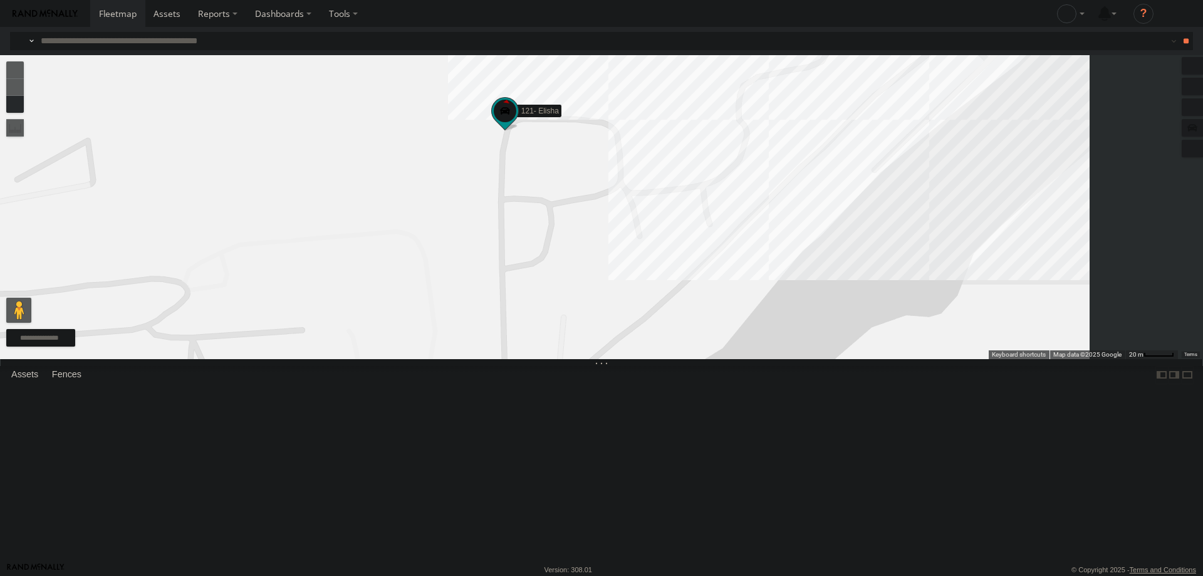
drag, startPoint x: 933, startPoint y: 362, endPoint x: 750, endPoint y: 413, distance: 190.4
click at [750, 359] on div "121- Elisha" at bounding box center [601, 207] width 1203 height 304
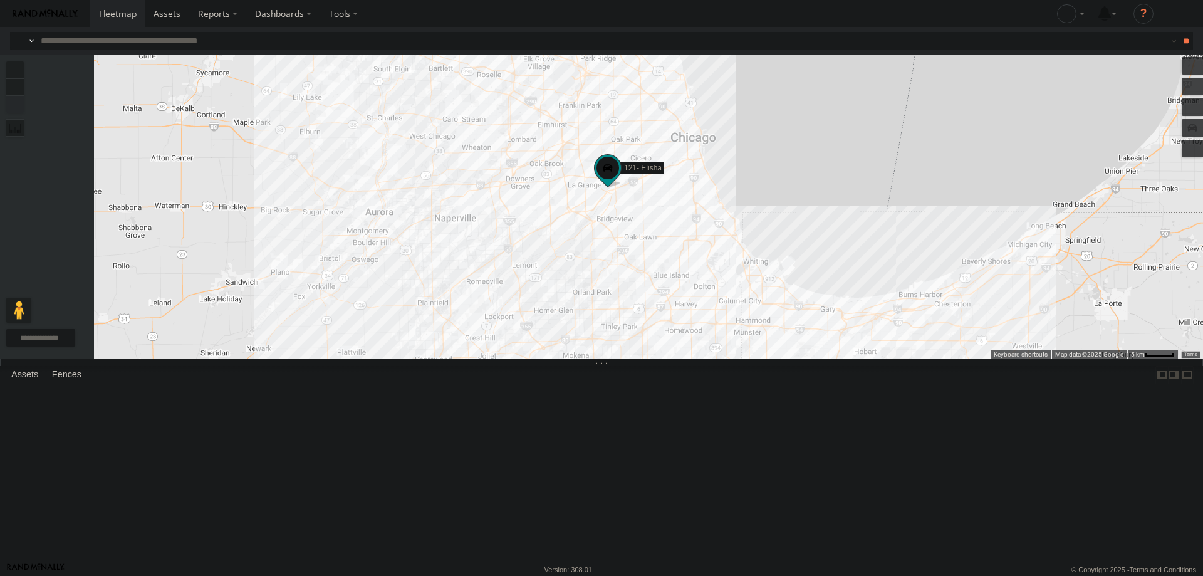
drag, startPoint x: 627, startPoint y: 190, endPoint x: 740, endPoint y: 296, distance: 155.6
click at [740, 296] on div "121- Elisha" at bounding box center [601, 207] width 1203 height 304
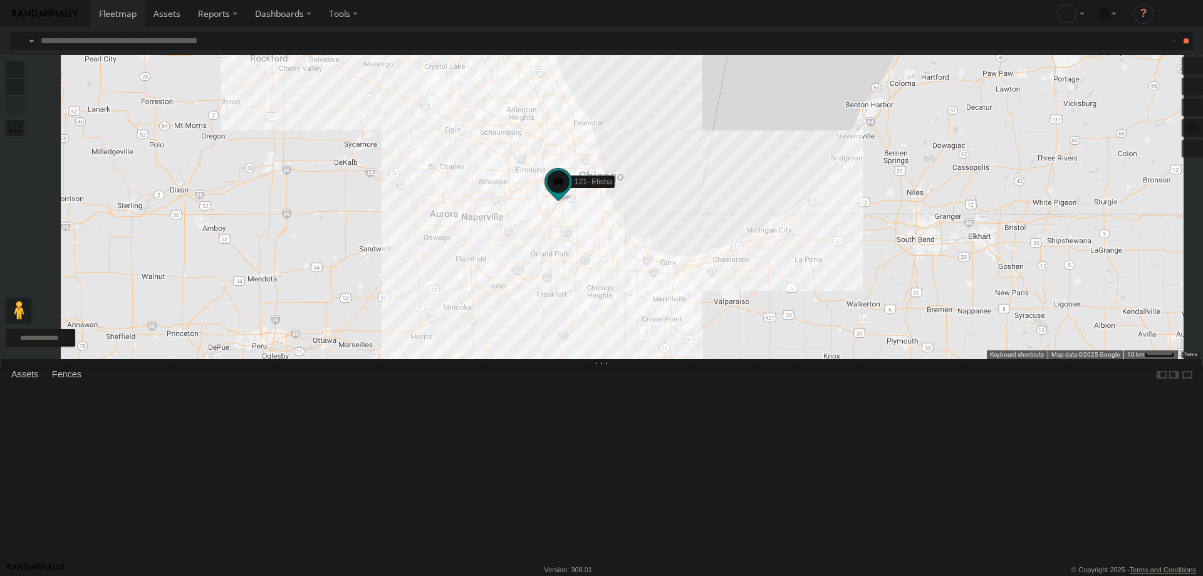
click at [0, 0] on div "121- Elisha" at bounding box center [0, 0] width 0 height 0
